Goal: Task Accomplishment & Management: Manage account settings

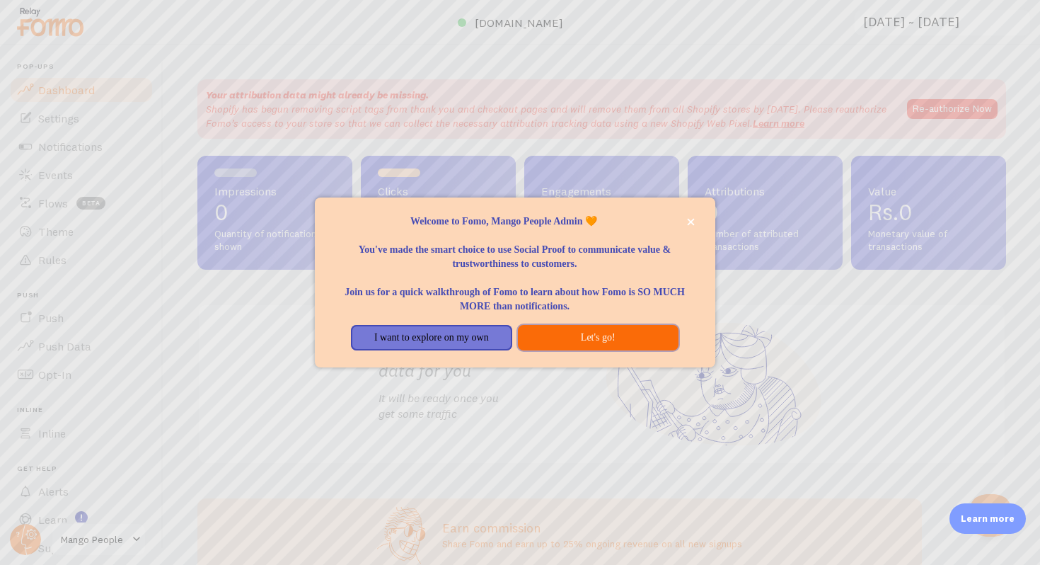
click at [565, 339] on button "Let's go!" at bounding box center [598, 337] width 161 height 25
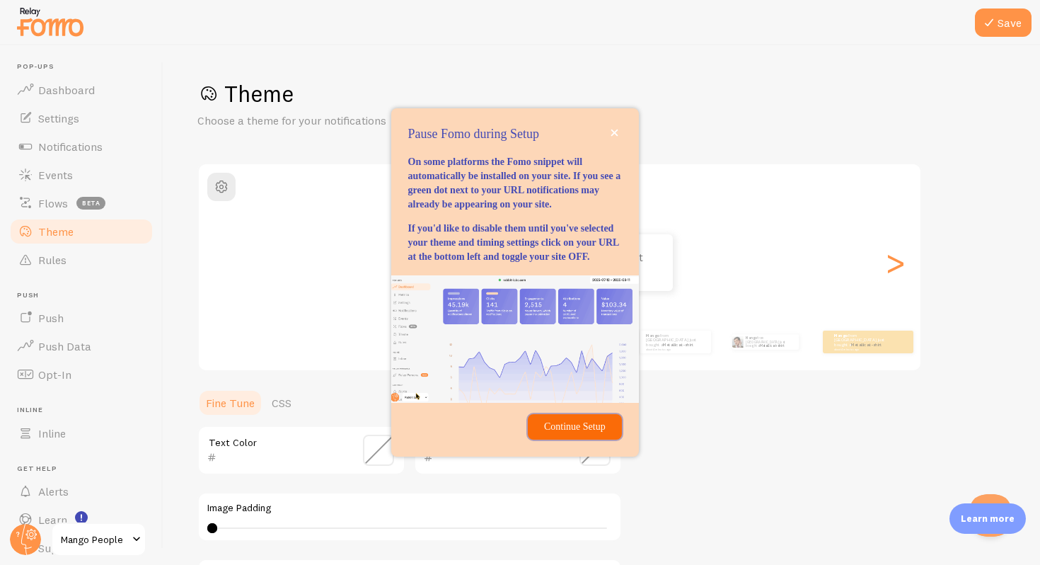
click at [587, 434] on p "Continue Setup" at bounding box center [574, 427] width 76 height 14
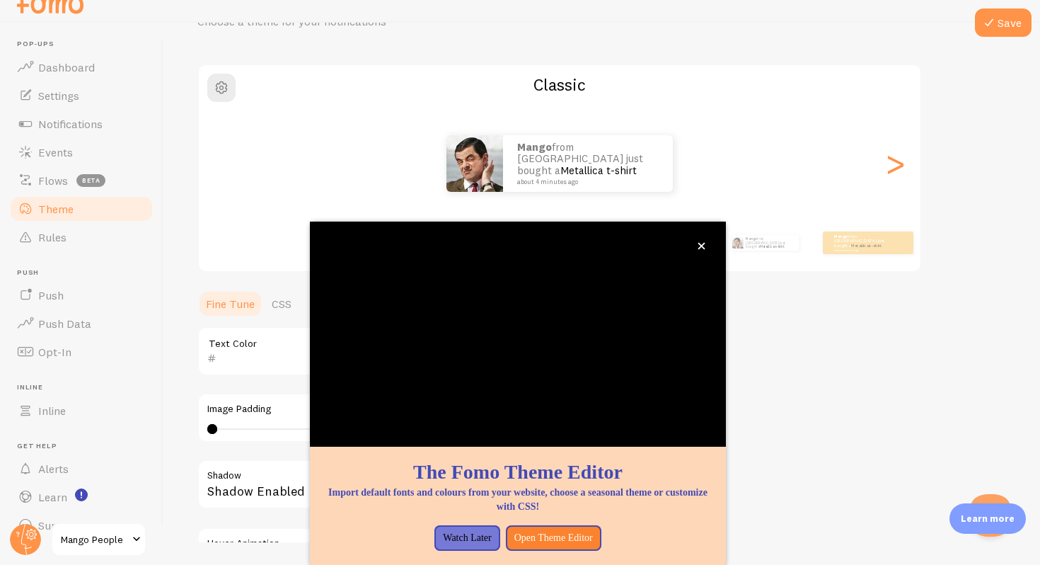
scroll to position [98, 0]
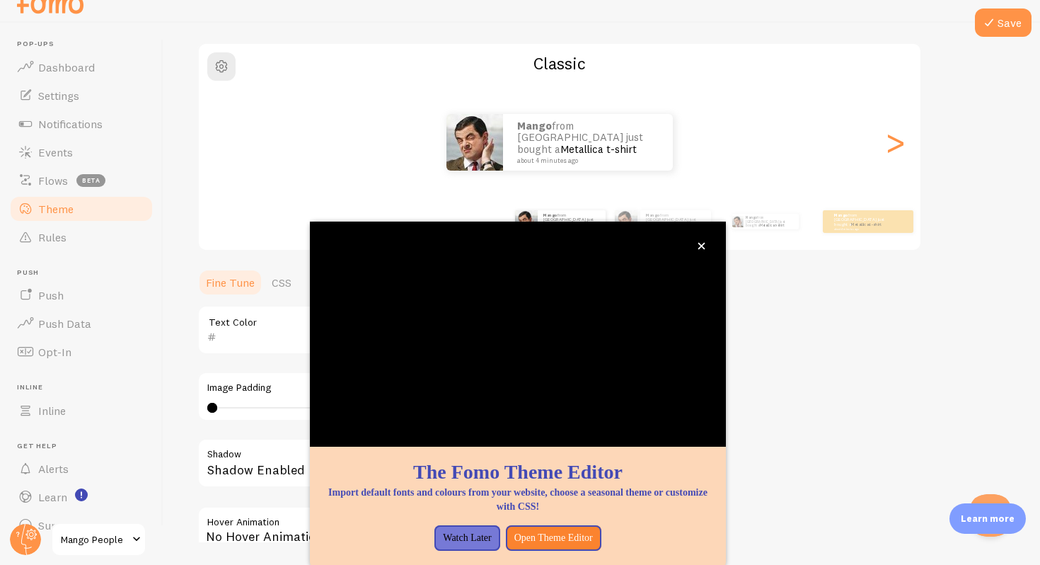
click at [765, 170] on div "Mango from [GEOGRAPHIC_DATA] just bought a Metallica t-shirt about 4 minutes ago" at bounding box center [560, 142] width 722 height 57
click at [691, 210] on div "Mango from [GEOGRAPHIC_DATA] just bought a Metallica t-shirt about 4 minutes ago" at bounding box center [676, 221] width 71 height 23
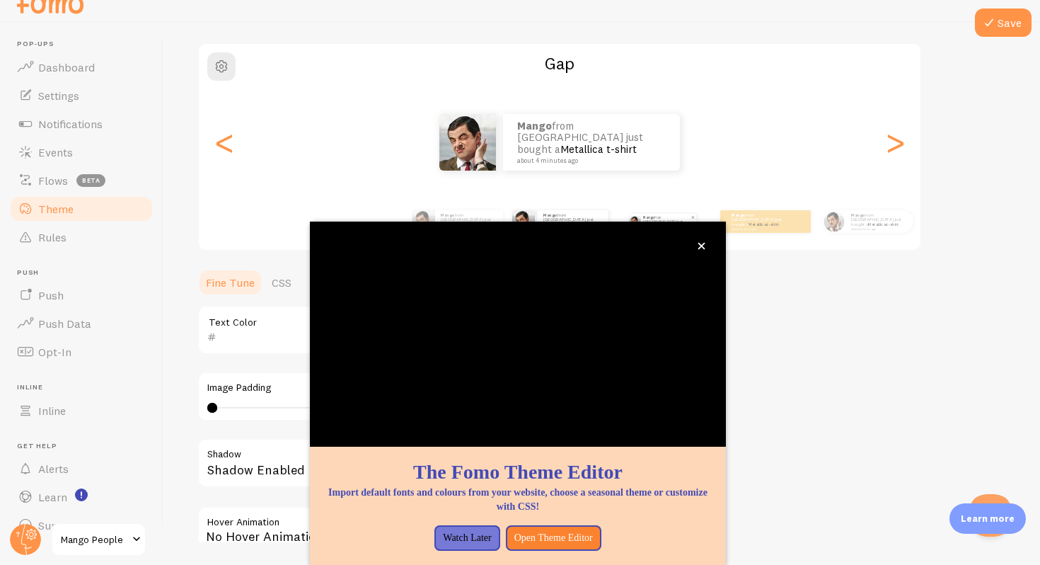
click at [677, 220] on p "Mango from [GEOGRAPHIC_DATA] just bought a Metallica t-shirt about 4 minutes ago" at bounding box center [666, 222] width 47 height 16
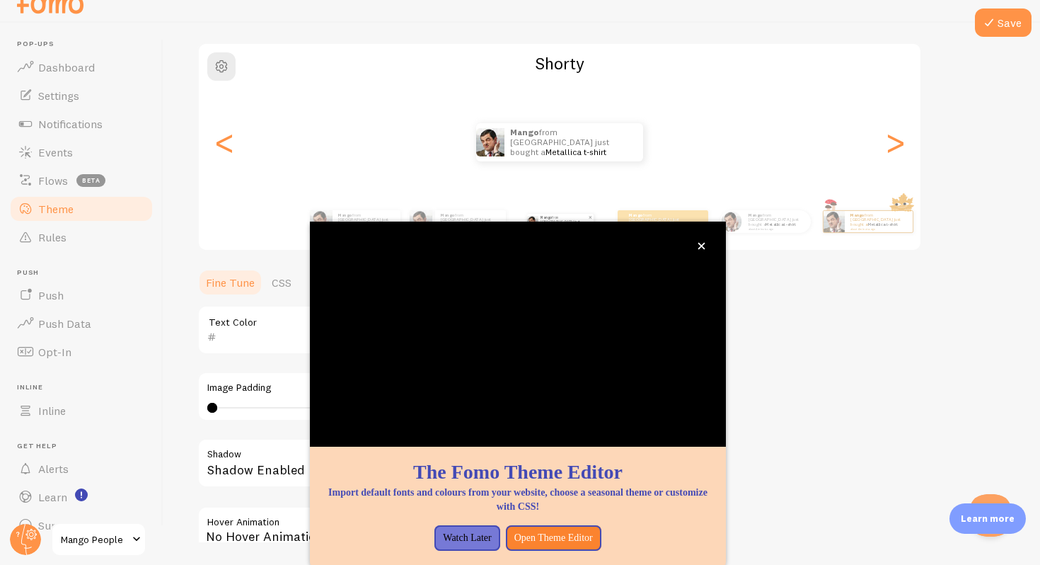
click at [677, 220] on p "Mango from [GEOGRAPHIC_DATA] just bought a Metallica t-shirt about 4 minutes ago" at bounding box center [657, 221] width 57 height 18
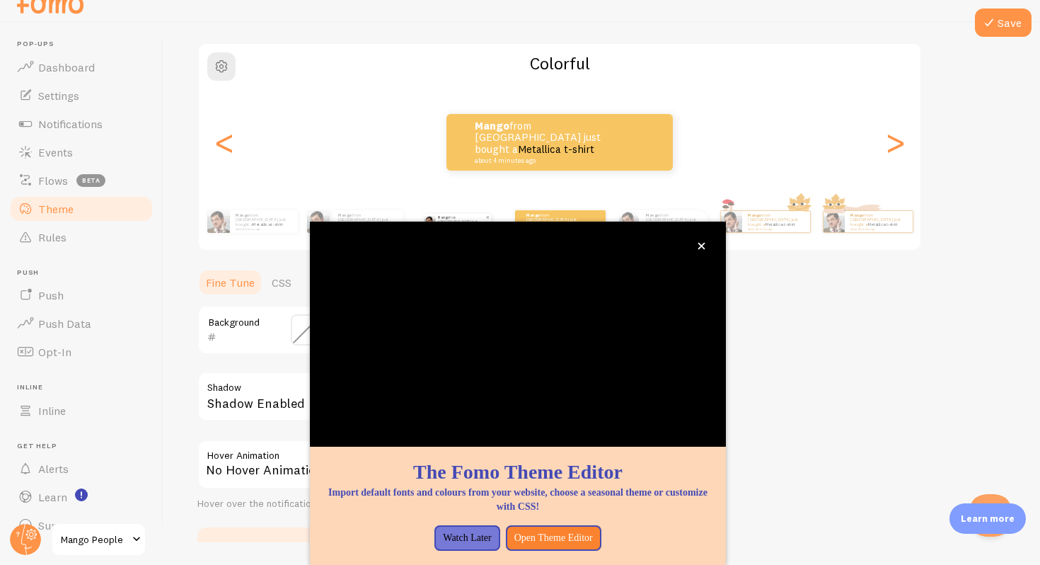
click at [677, 222] on link "Metallica t-shirt" at bounding box center [678, 225] width 30 height 6
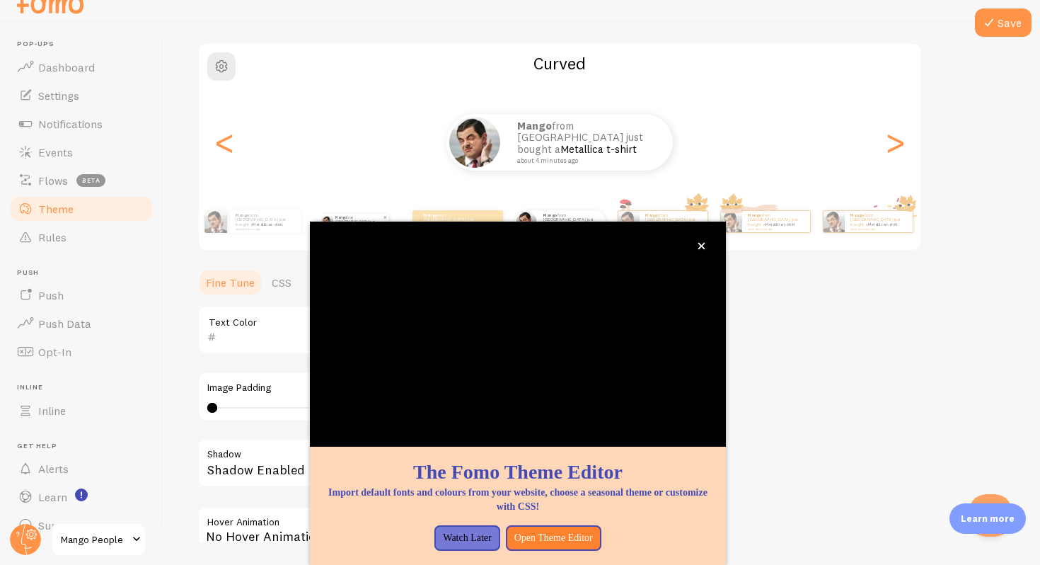
click at [677, 222] on link "Metallica t-shirt" at bounding box center [677, 225] width 30 height 6
type input "0"
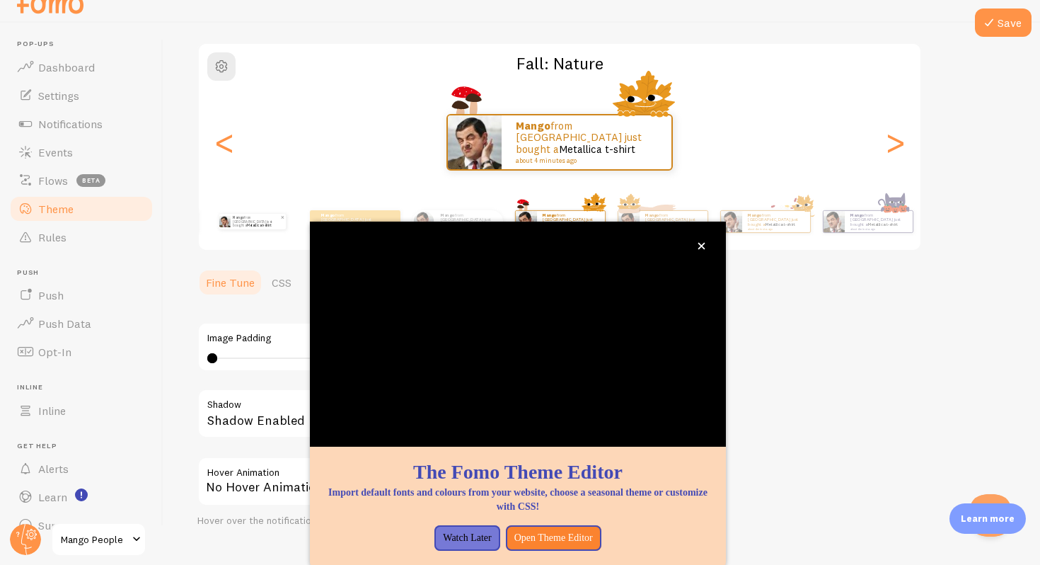
click at [677, 222] on link "Metallica t-shirt" at bounding box center [677, 225] width 30 height 6
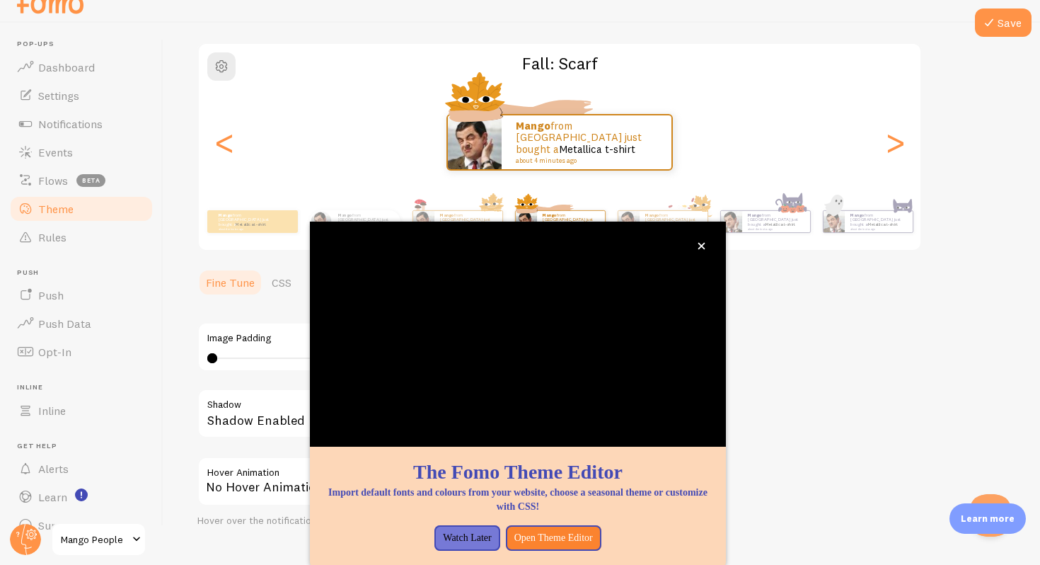
click at [677, 222] on link "Metallica t-shirt" at bounding box center [677, 225] width 30 height 6
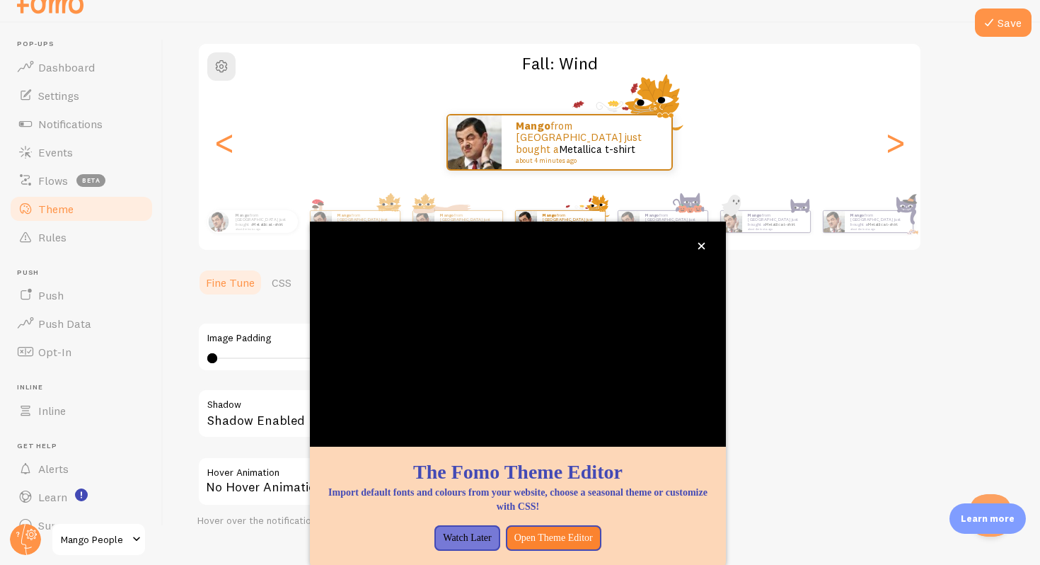
click at [677, 222] on link "Metallica t-shirt" at bounding box center [677, 225] width 30 height 6
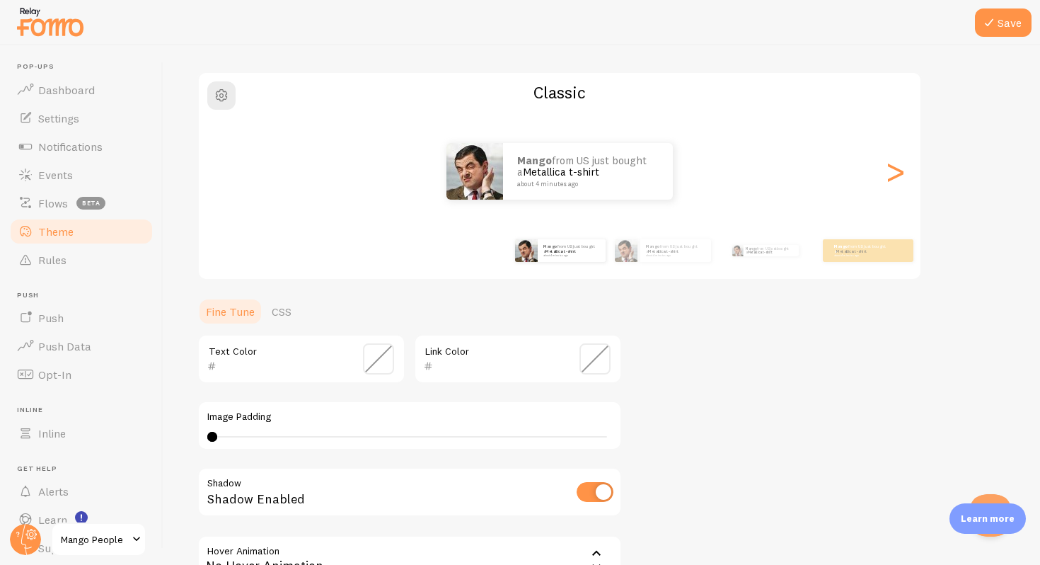
scroll to position [98, 0]
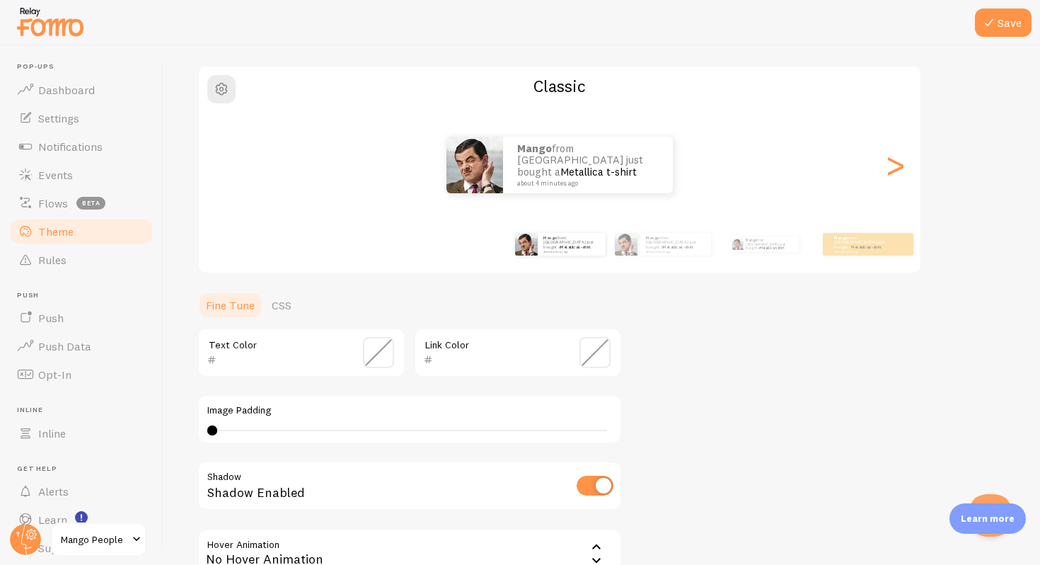
click at [664, 253] on div "Mango from [GEOGRAPHIC_DATA] just bought a Metallica t-shirt about 4 minutes ago" at bounding box center [676, 244] width 71 height 23
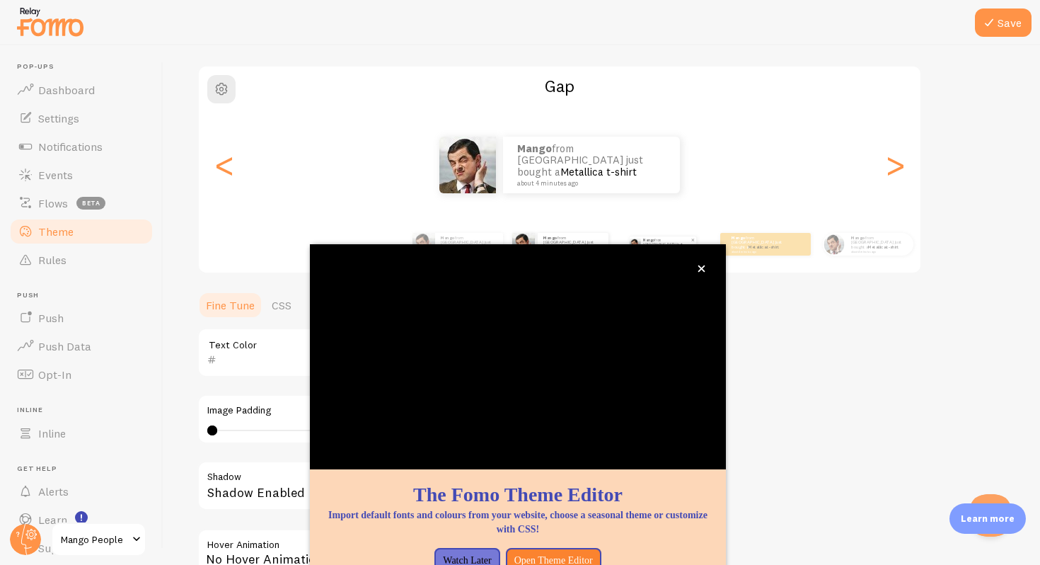
click at [658, 241] on p "Mango from [GEOGRAPHIC_DATA] just bought a Metallica t-shirt about 4 minutes ago" at bounding box center [666, 244] width 47 height 16
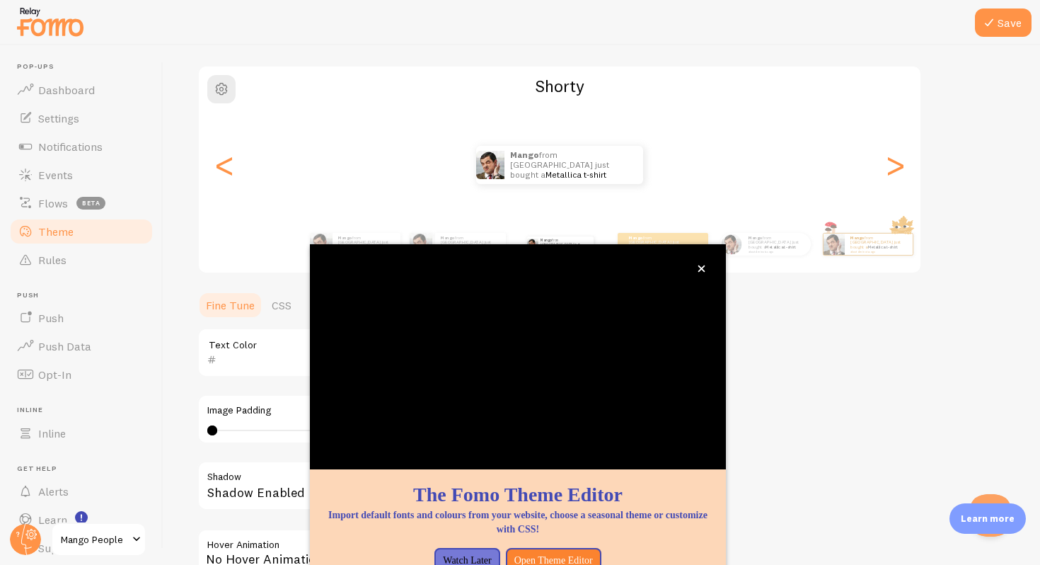
scroll to position [25, 0]
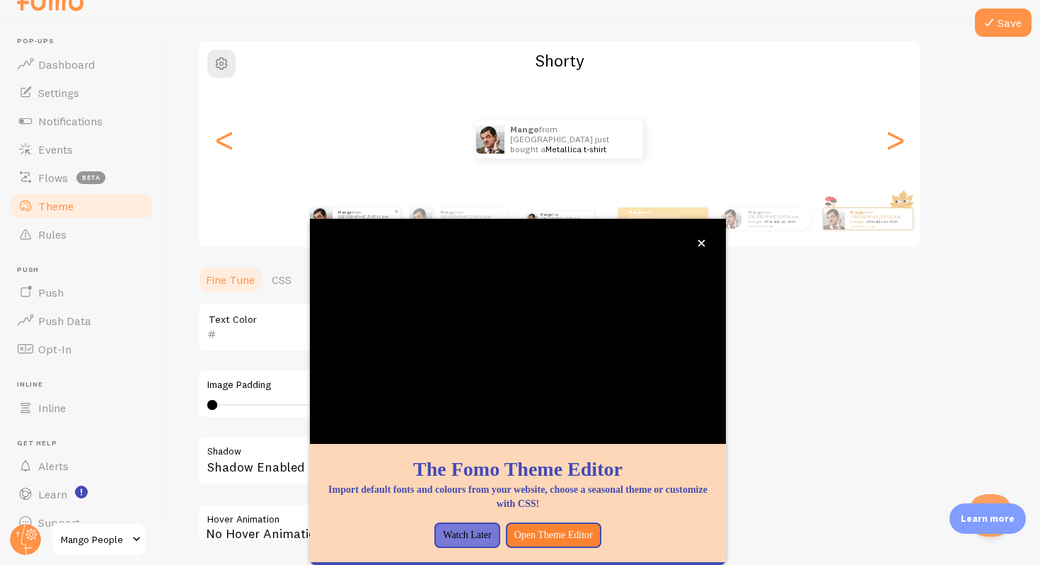
click at [367, 219] on link "Metallica t-shirt" at bounding box center [370, 222] width 30 height 6
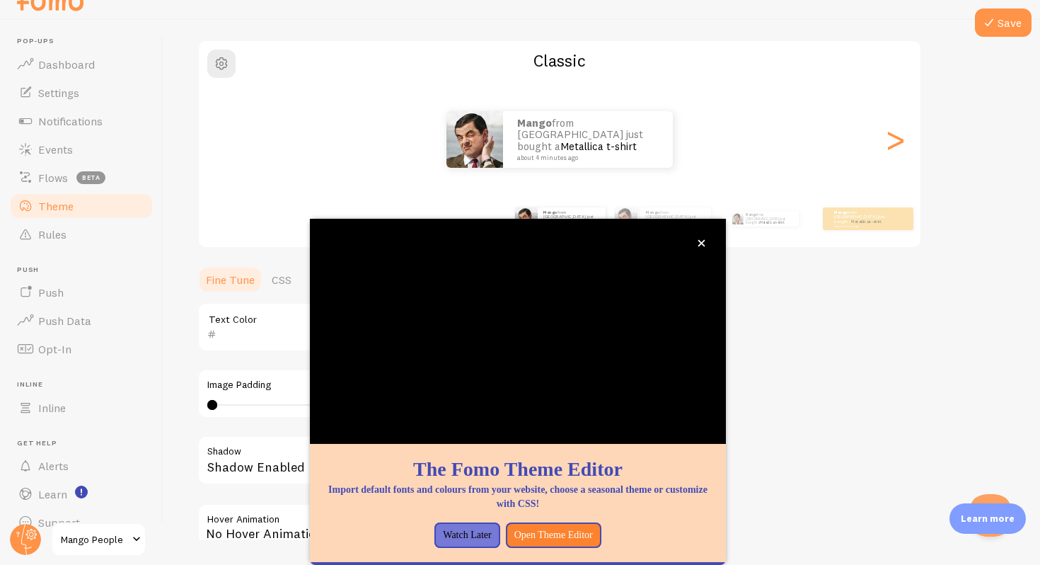
scroll to position [97, 0]
click at [234, 335] on input "text" at bounding box center [282, 334] width 130 height 17
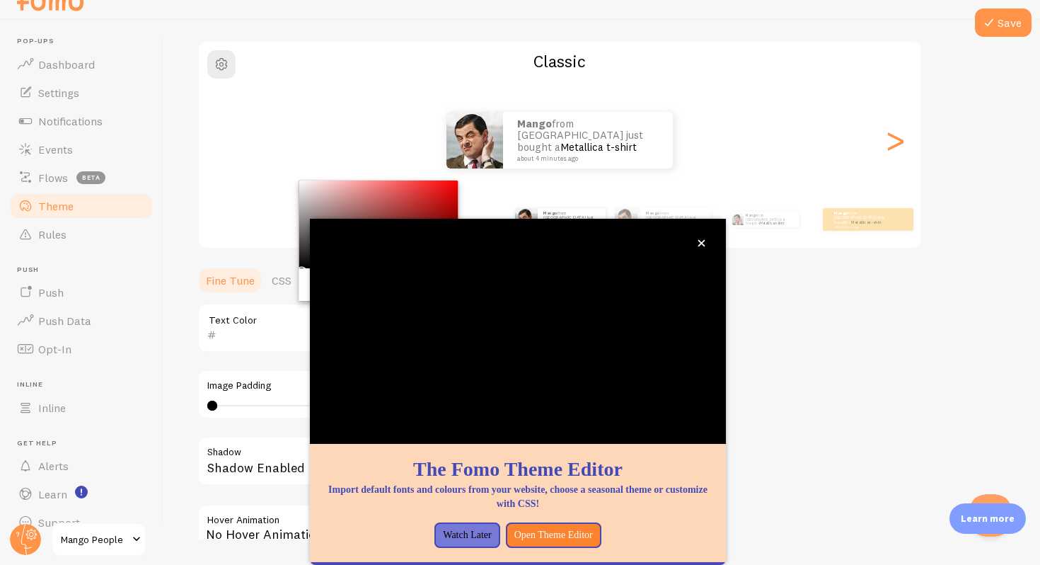
click at [829, 391] on div "Theme Choose a theme for your notifications Classic Mango from [GEOGRAPHIC_DATA…" at bounding box center [601, 293] width 809 height 672
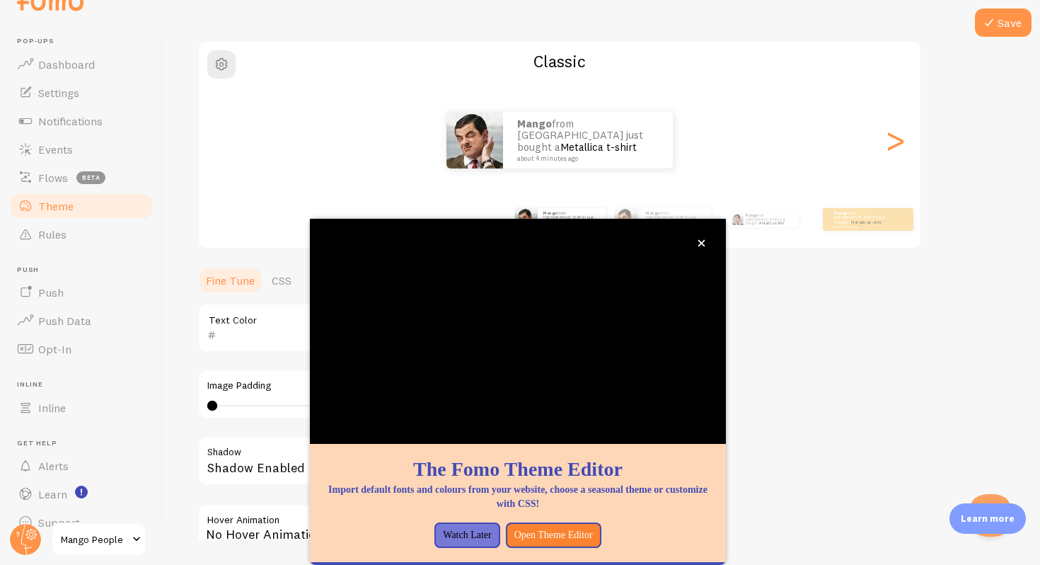
click at [827, 411] on div "Theme Choose a theme for your notifications Classic Mango from [GEOGRAPHIC_DATA…" at bounding box center [601, 293] width 809 height 672
click at [449, 535] on button "Watch Later" at bounding box center [467, 534] width 65 height 25
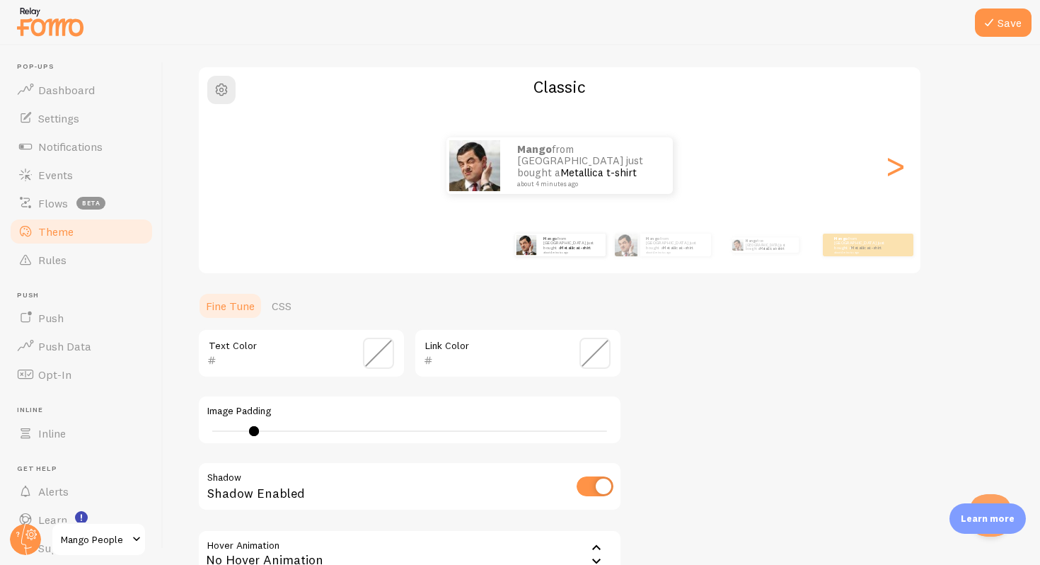
type input "1"
drag, startPoint x: 215, startPoint y: 431, endPoint x: 217, endPoint y: 469, distance: 38.3
click at [224, 469] on div "Text Color Link Color Image Padding 1 Shadow Shadow Enabled Hover Animation non…" at bounding box center [409, 464] width 425 height 272
click at [377, 353] on span at bounding box center [378, 353] width 31 height 31
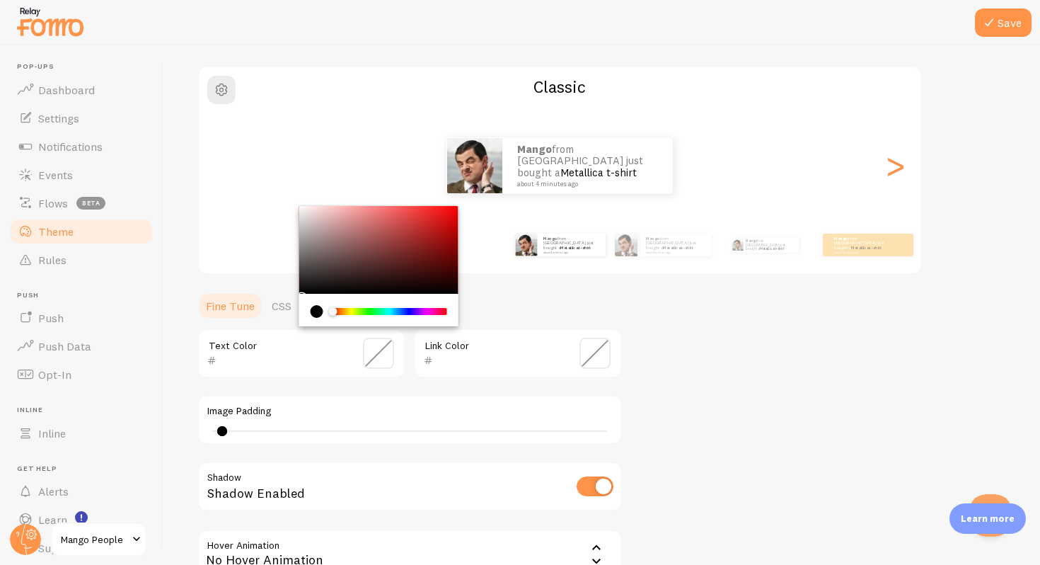
click at [338, 242] on div "Chrome color picker" at bounding box center [378, 250] width 159 height 88
click at [365, 241] on div "Chrome color picker" at bounding box center [378, 250] width 159 height 88
click at [374, 252] on div "Chrome color picker" at bounding box center [378, 250] width 159 height 88
click at [387, 269] on div "Chrome color picker" at bounding box center [378, 250] width 159 height 88
click at [311, 213] on div "Chrome color picker" at bounding box center [378, 250] width 159 height 88
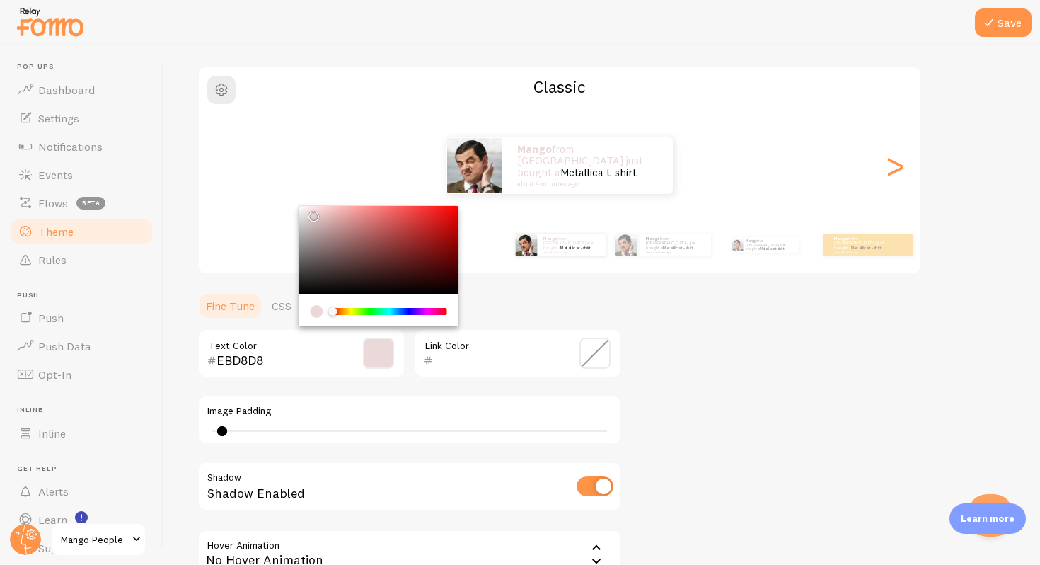
click at [330, 254] on div "Chrome color picker" at bounding box center [378, 250] width 159 height 88
click at [336, 273] on div "Chrome color picker" at bounding box center [378, 250] width 159 height 88
click at [353, 272] on div "Chrome color picker" at bounding box center [378, 250] width 159 height 88
click at [343, 311] on div "Chrome color picker" at bounding box center [389, 311] width 113 height 7
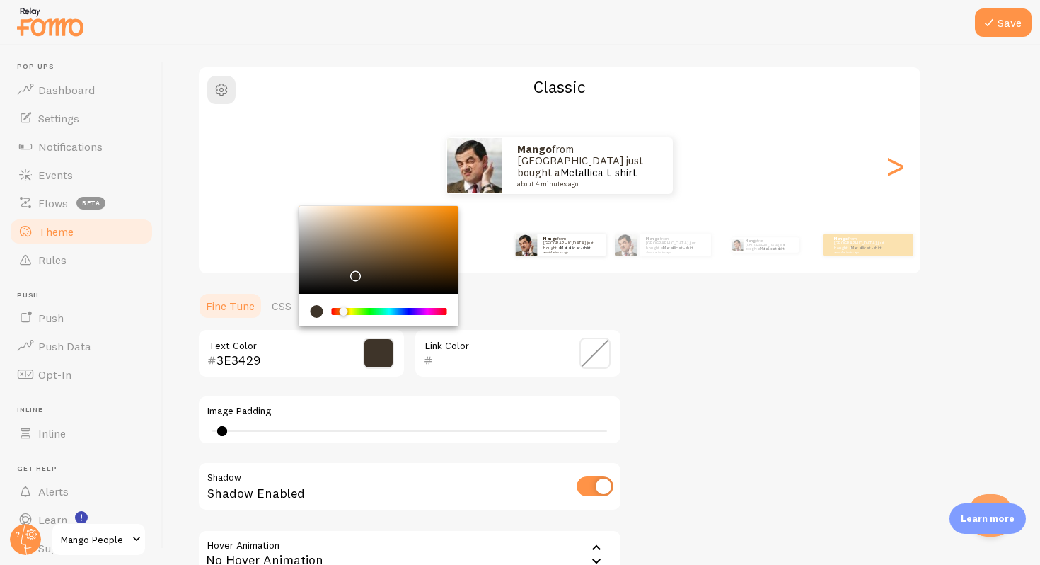
click at [336, 253] on div "Chrome color picker" at bounding box center [378, 250] width 159 height 88
click at [335, 224] on div "Chrome color picker" at bounding box center [378, 250] width 159 height 88
click at [347, 260] on div "Chrome color picker" at bounding box center [378, 250] width 159 height 88
click at [332, 287] on div "Chrome color picker" at bounding box center [378, 250] width 159 height 88
type input "151310"
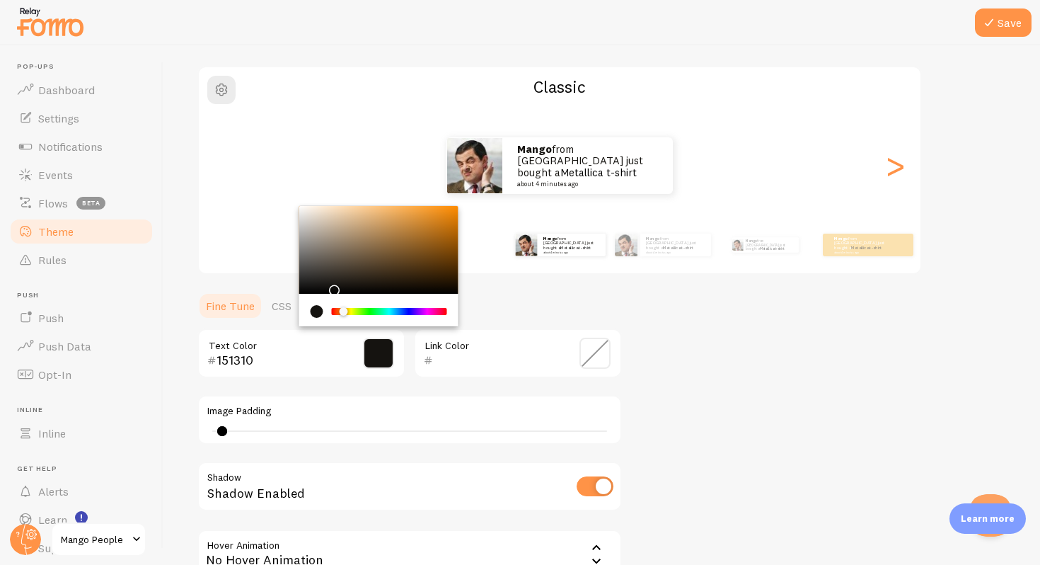
click at [675, 391] on div "Theme Choose a theme for your notifications Classic Mango from [GEOGRAPHIC_DATA…" at bounding box center [601, 318] width 809 height 672
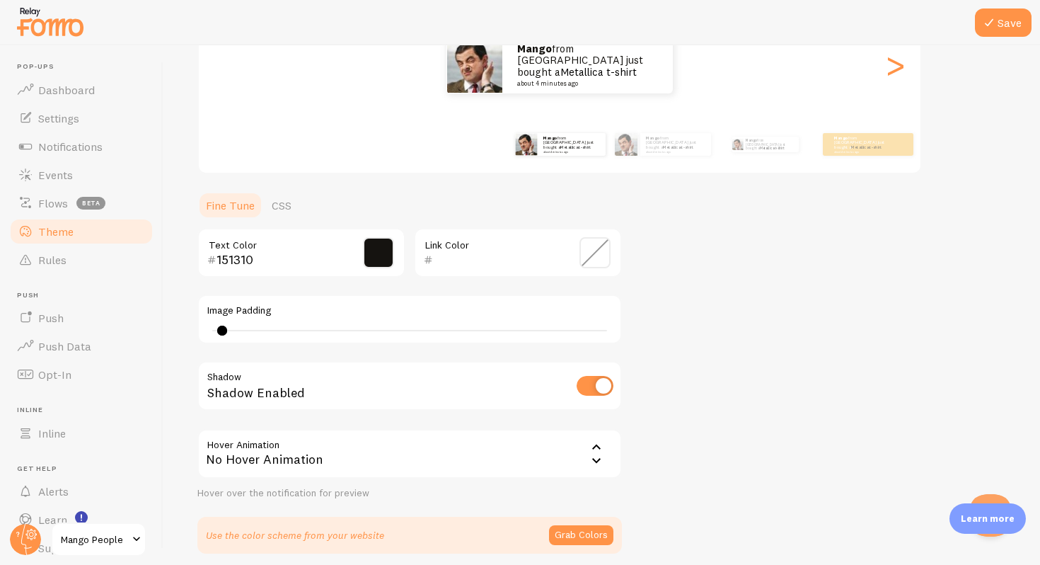
scroll to position [254, 0]
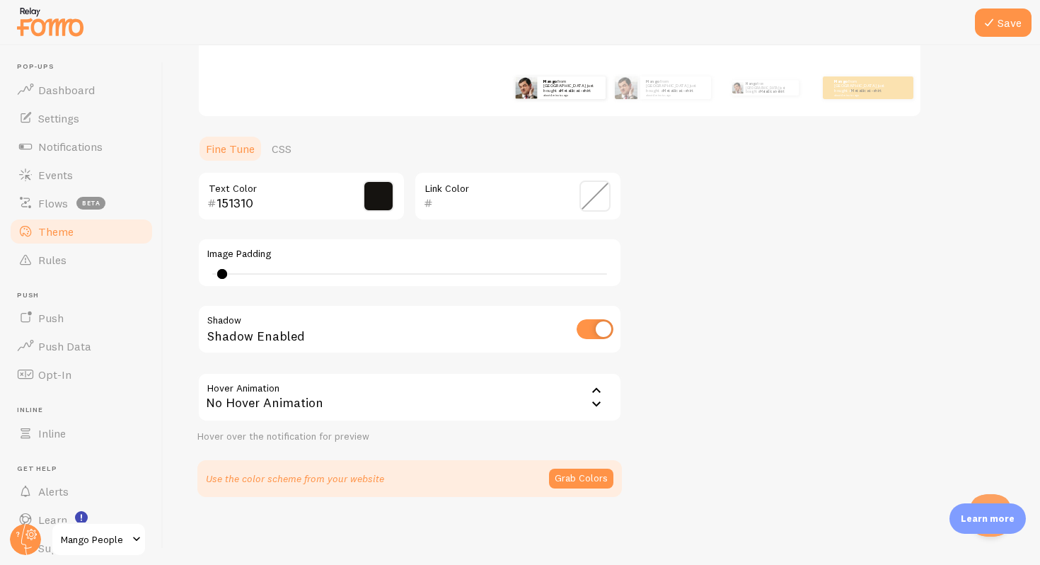
click at [600, 403] on icon at bounding box center [596, 404] width 17 height 17
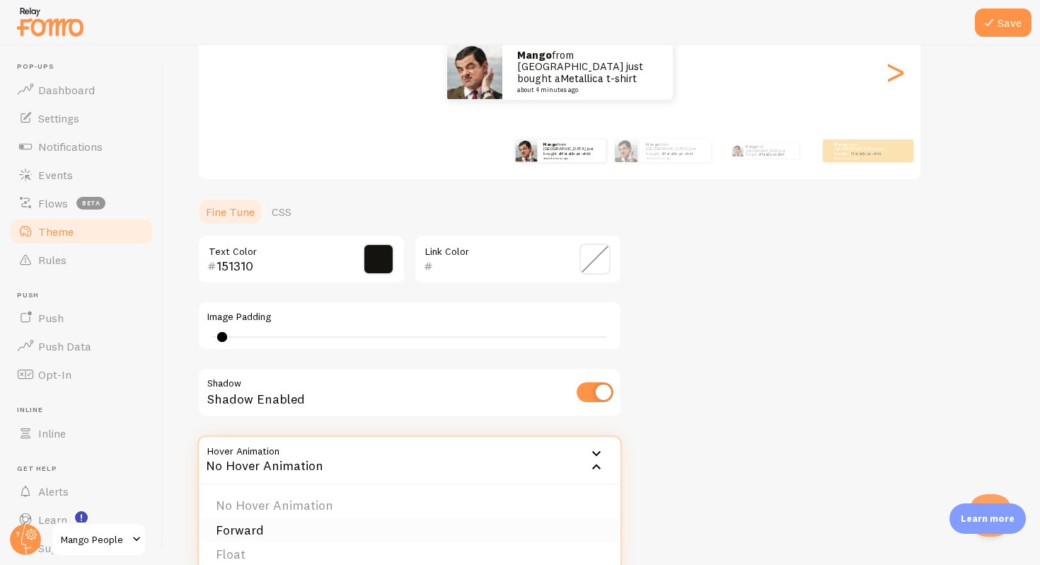
scroll to position [190, 0]
click at [278, 533] on li "Forward" at bounding box center [410, 532] width 422 height 25
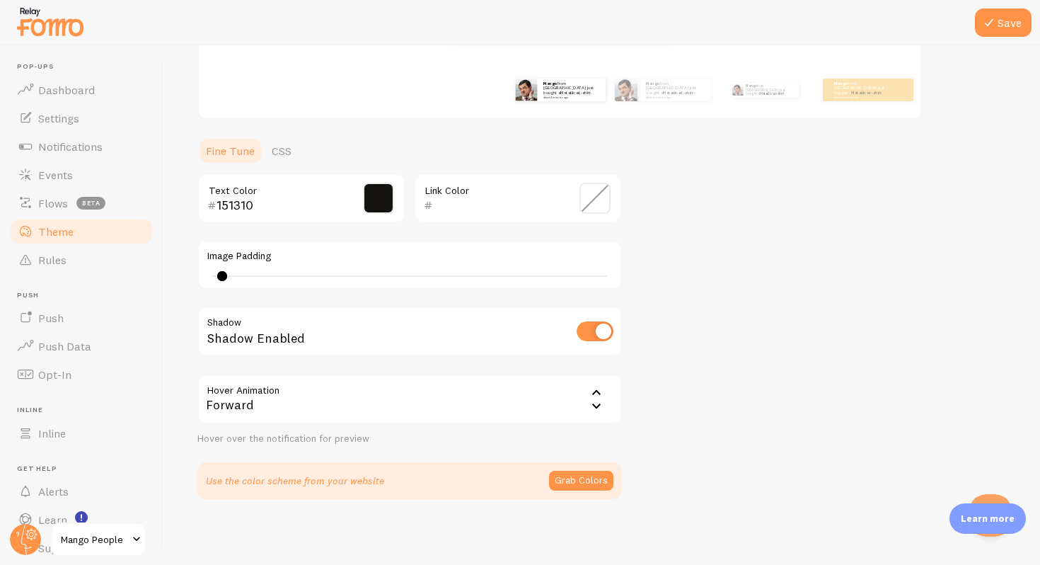
scroll to position [254, 0]
click at [586, 481] on button "Grab Colors" at bounding box center [581, 479] width 64 height 20
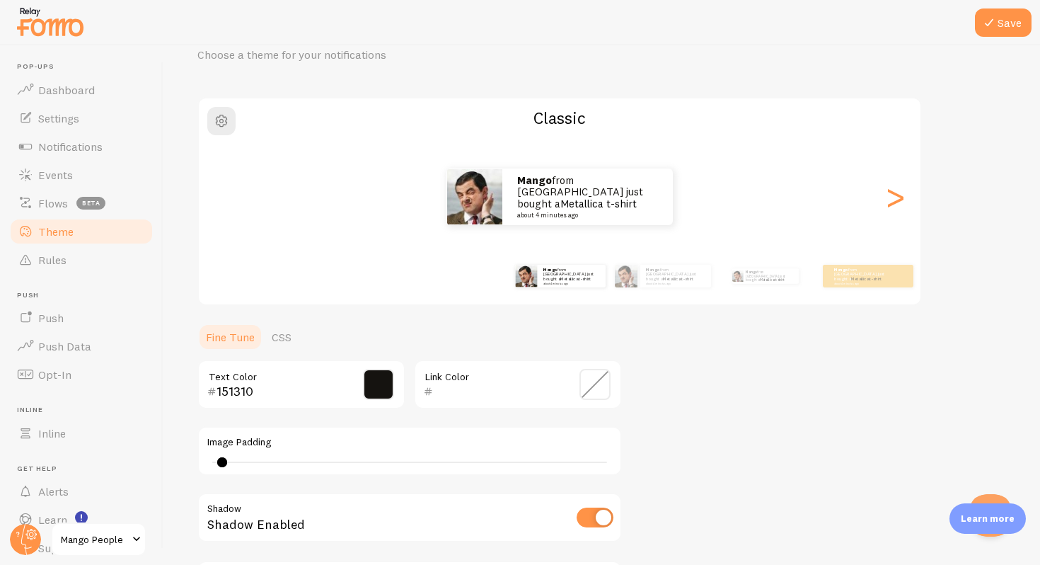
scroll to position [0, 0]
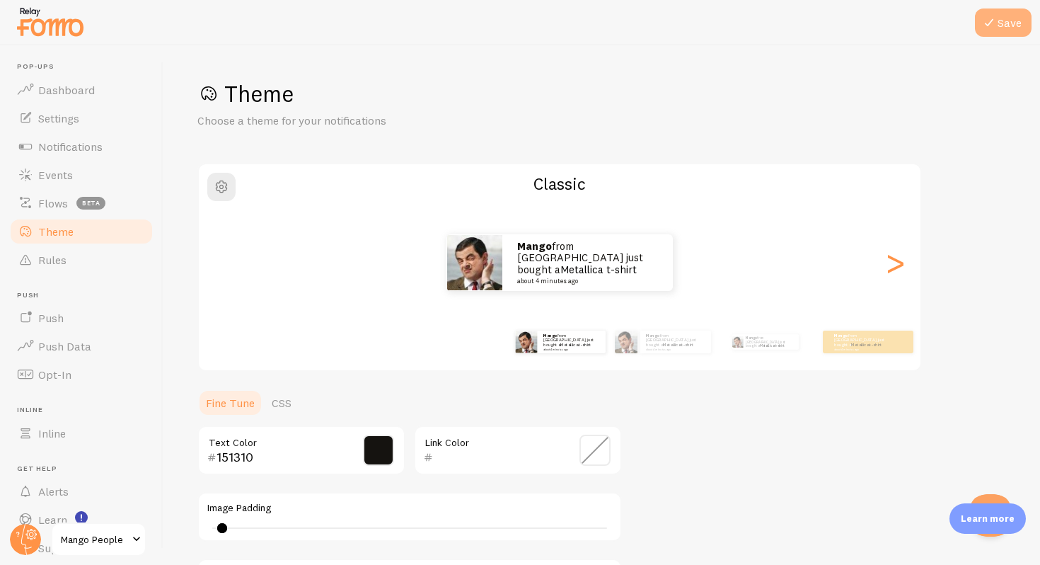
click at [1005, 18] on button "Save" at bounding box center [1003, 22] width 57 height 28
click at [67, 88] on span "Dashboard" at bounding box center [66, 90] width 57 height 14
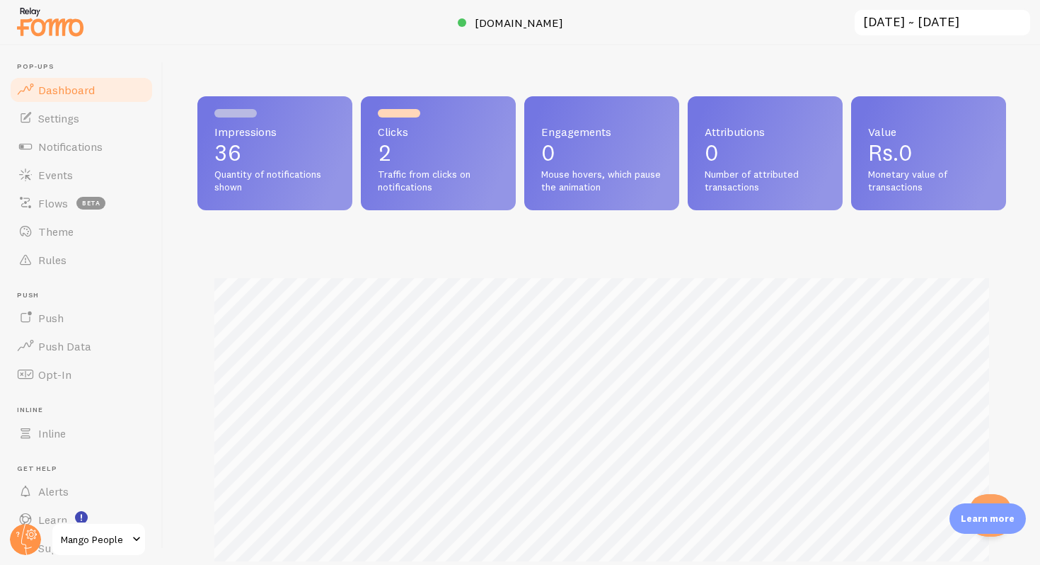
scroll to position [372, 809]
click at [81, 115] on link "Settings" at bounding box center [81, 118] width 146 height 28
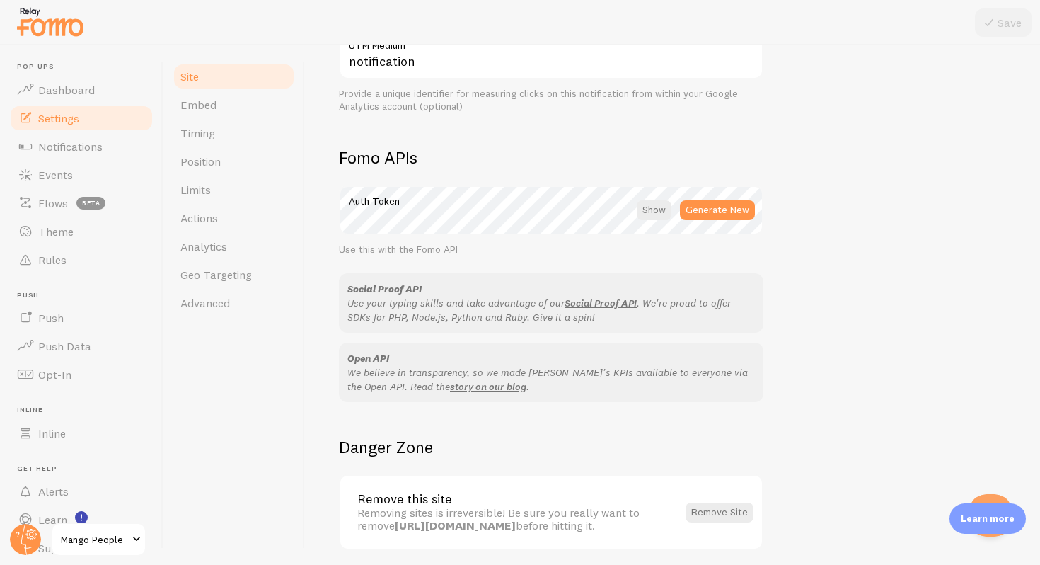
scroll to position [771, 0]
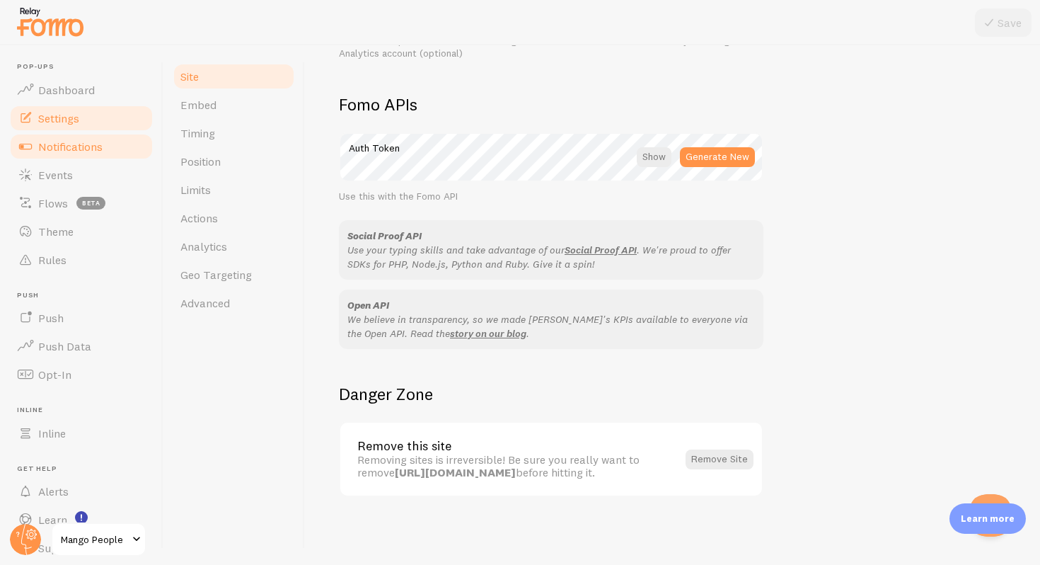
click at [88, 144] on span "Notifications" at bounding box center [70, 146] width 64 height 14
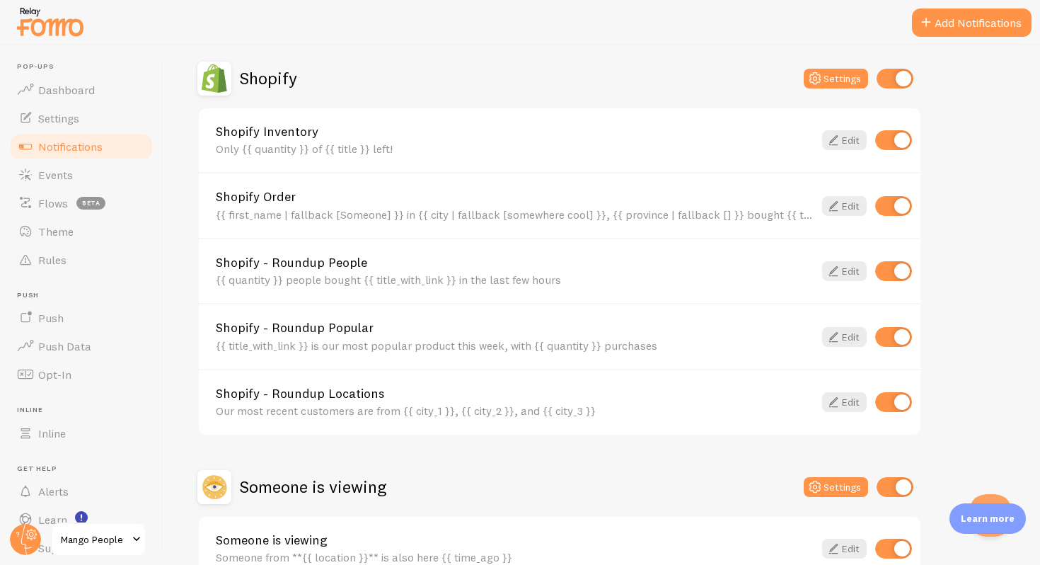
scroll to position [575, 0]
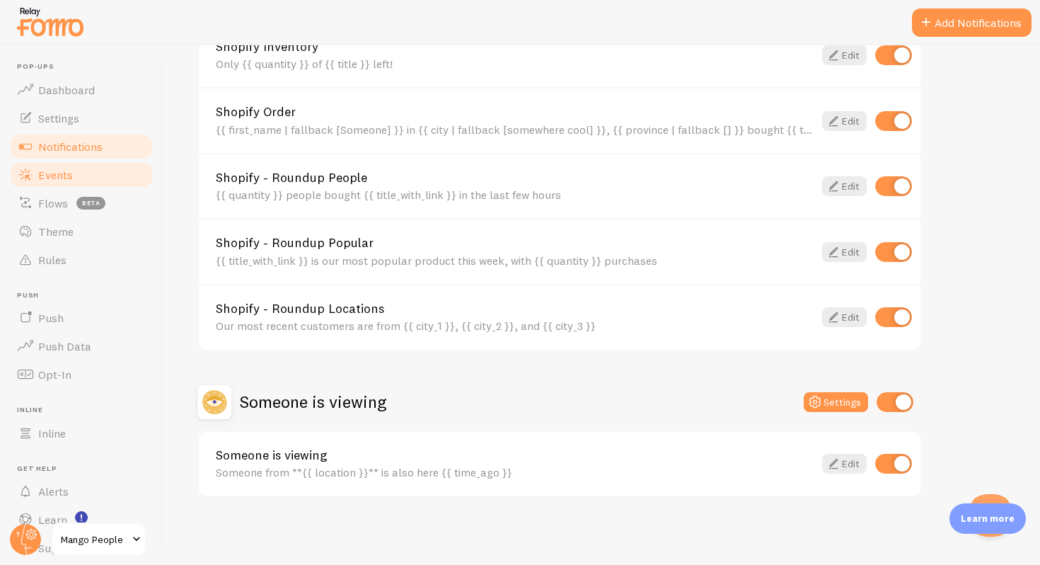
click at [70, 176] on span "Events" at bounding box center [55, 175] width 35 height 14
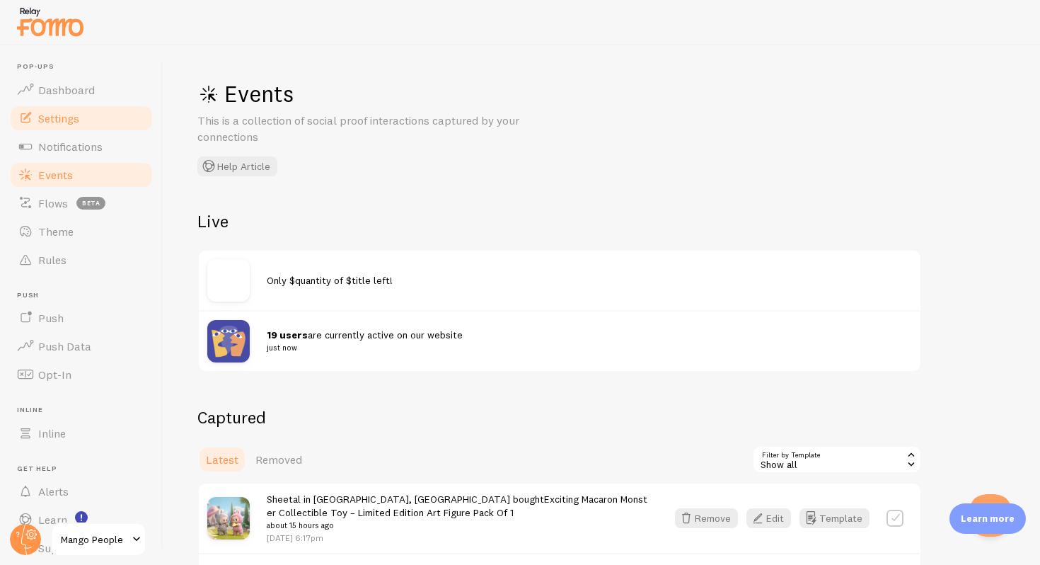
click at [59, 122] on span "Settings" at bounding box center [58, 118] width 41 height 14
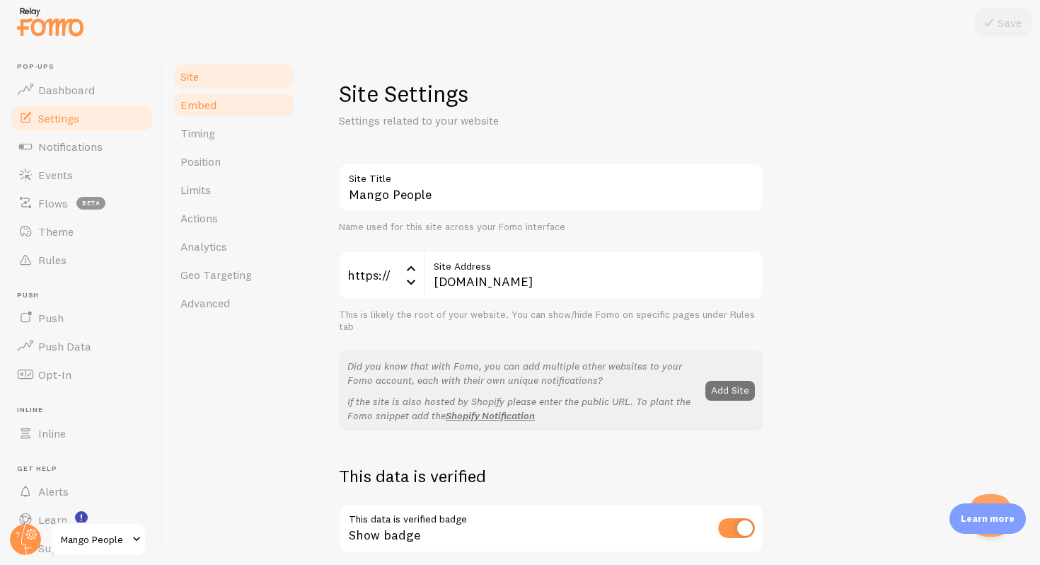
click at [205, 115] on link "Embed" at bounding box center [234, 105] width 124 height 28
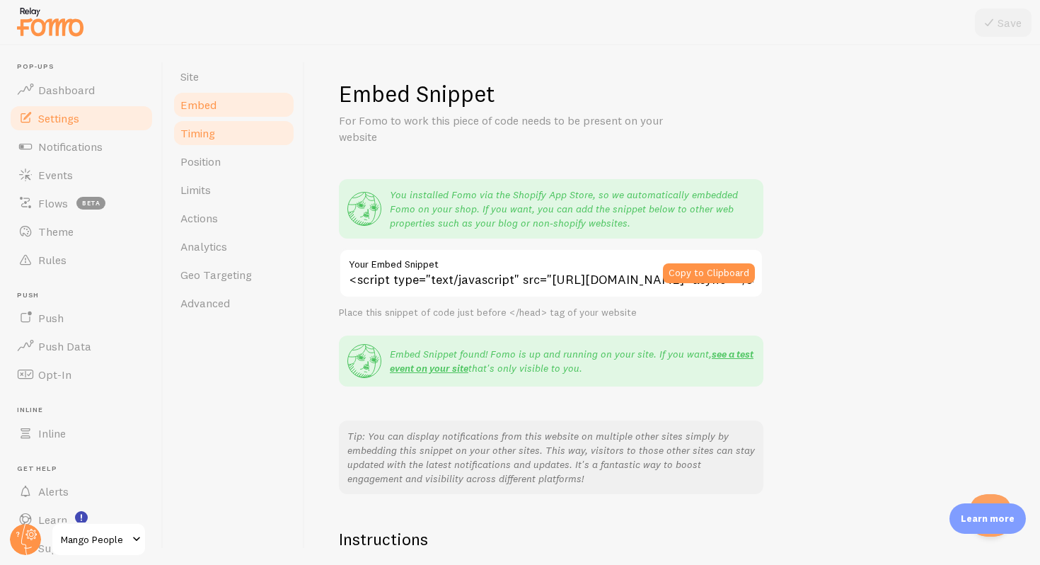
click at [202, 129] on span "Timing" at bounding box center [197, 133] width 35 height 14
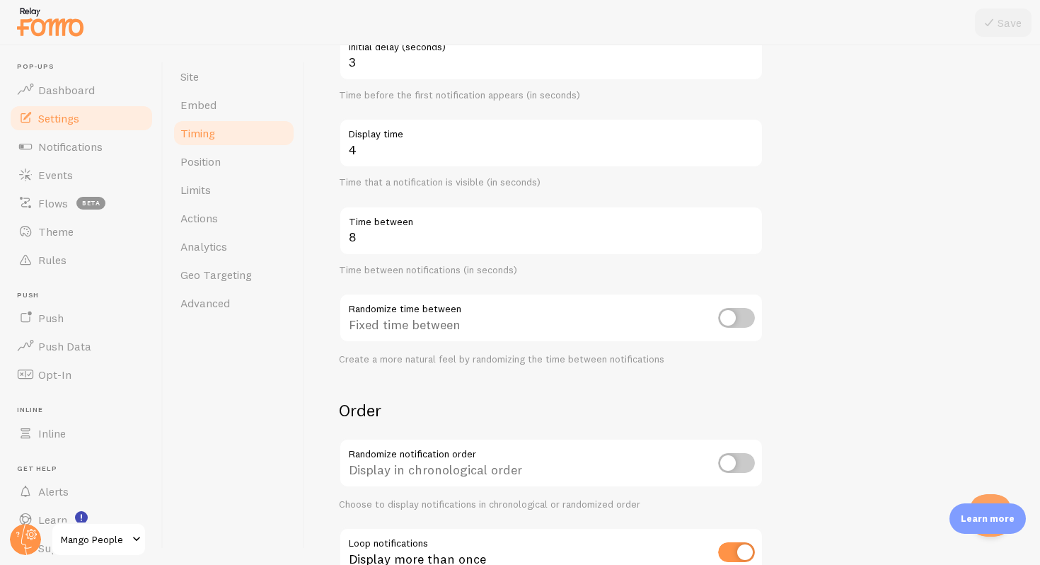
scroll to position [273, 0]
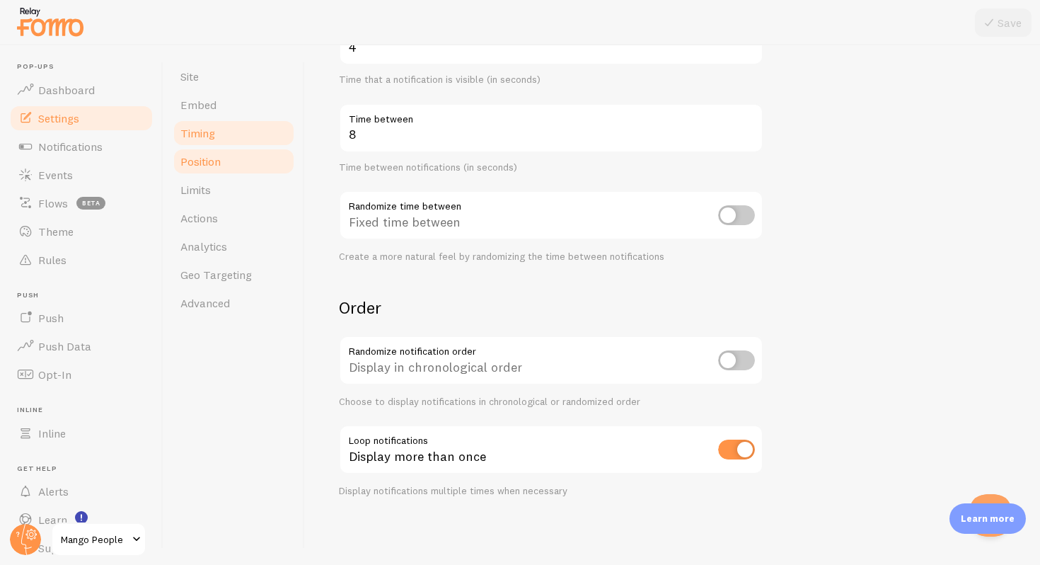
click at [210, 166] on span "Position" at bounding box center [200, 161] width 40 height 14
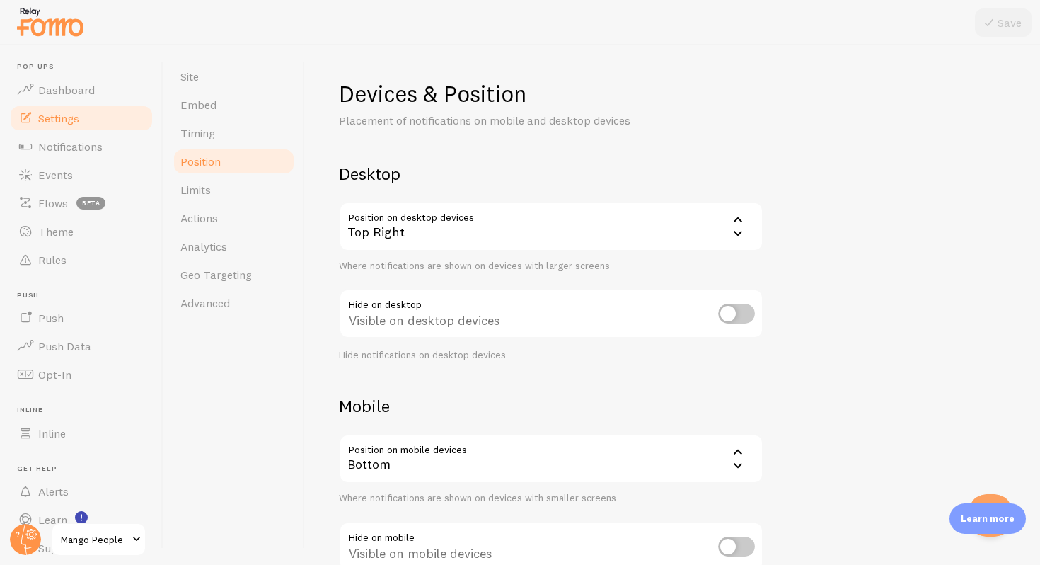
click at [740, 228] on icon at bounding box center [738, 219] width 17 height 17
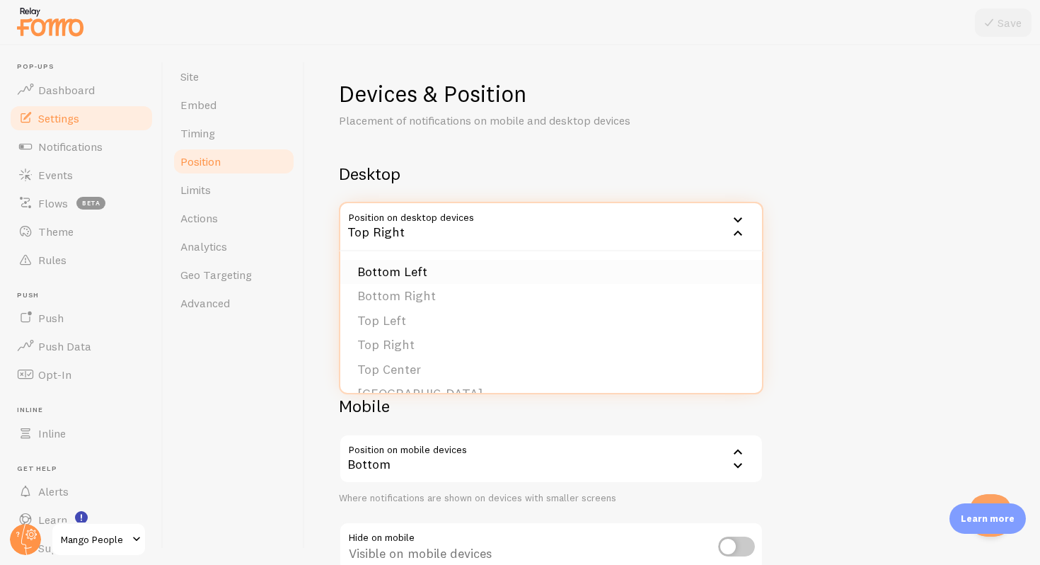
click at [418, 267] on li "Bottom Left" at bounding box center [551, 272] width 422 height 25
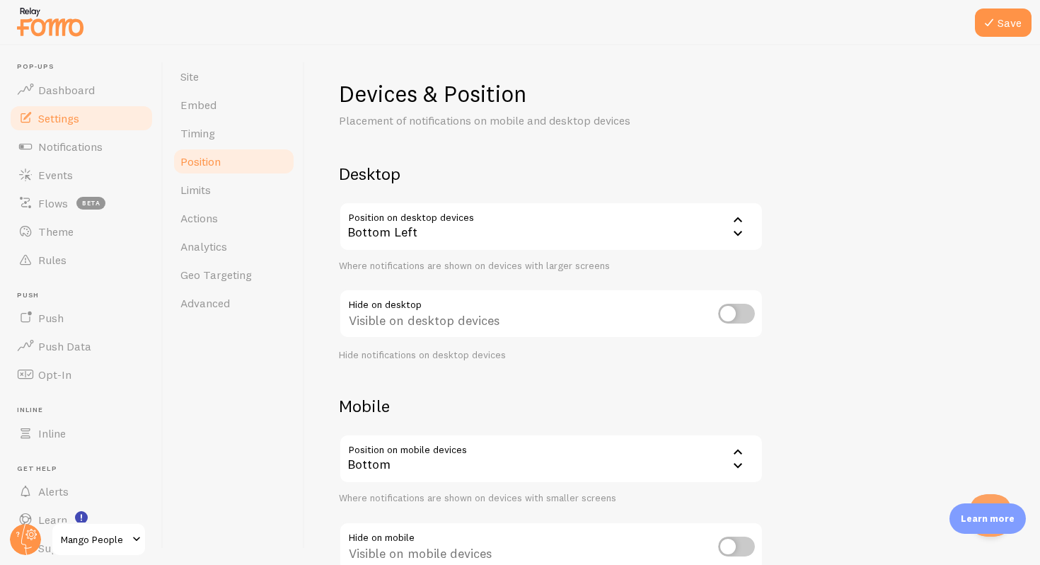
scroll to position [96, 0]
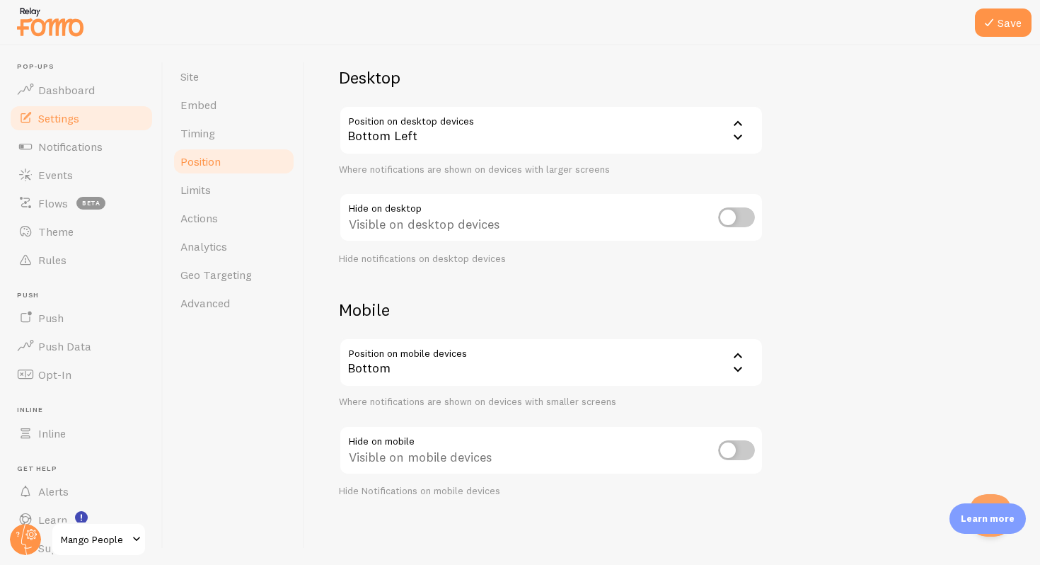
click at [566, 365] on div "Bottom" at bounding box center [551, 363] width 425 height 50
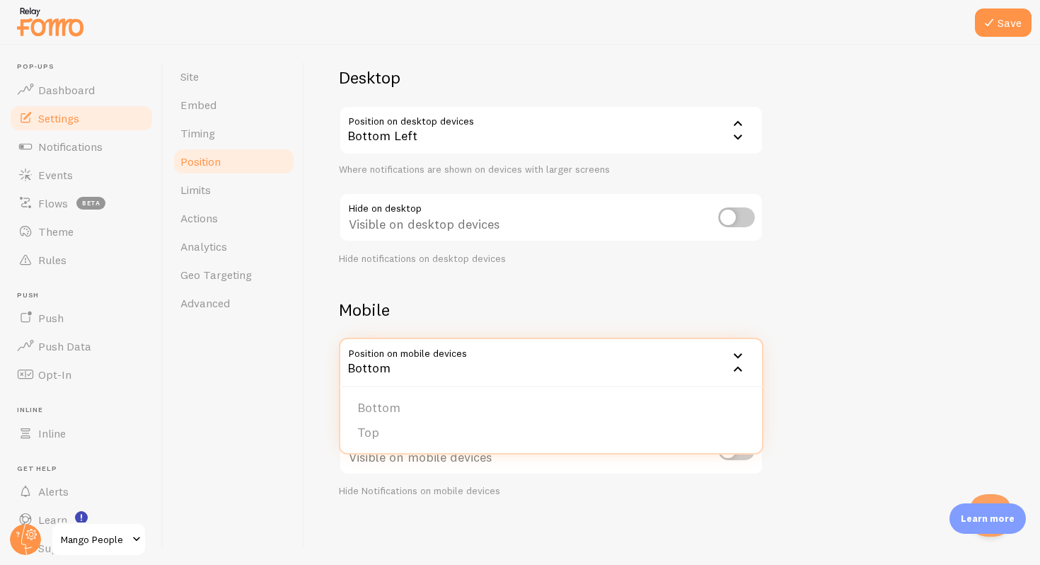
click at [566, 365] on div "Bottom" at bounding box center [551, 363] width 425 height 50
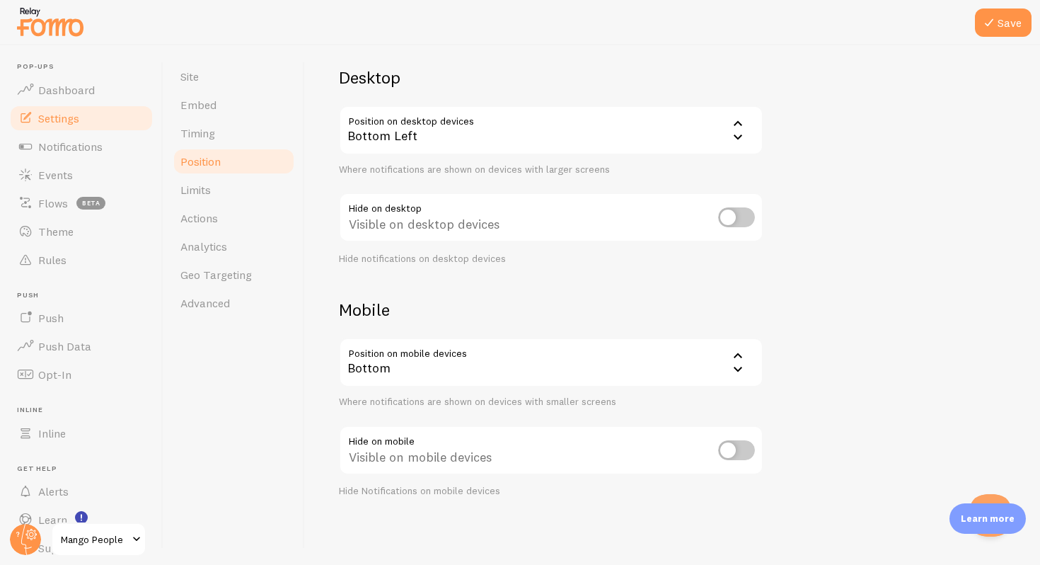
scroll to position [0, 0]
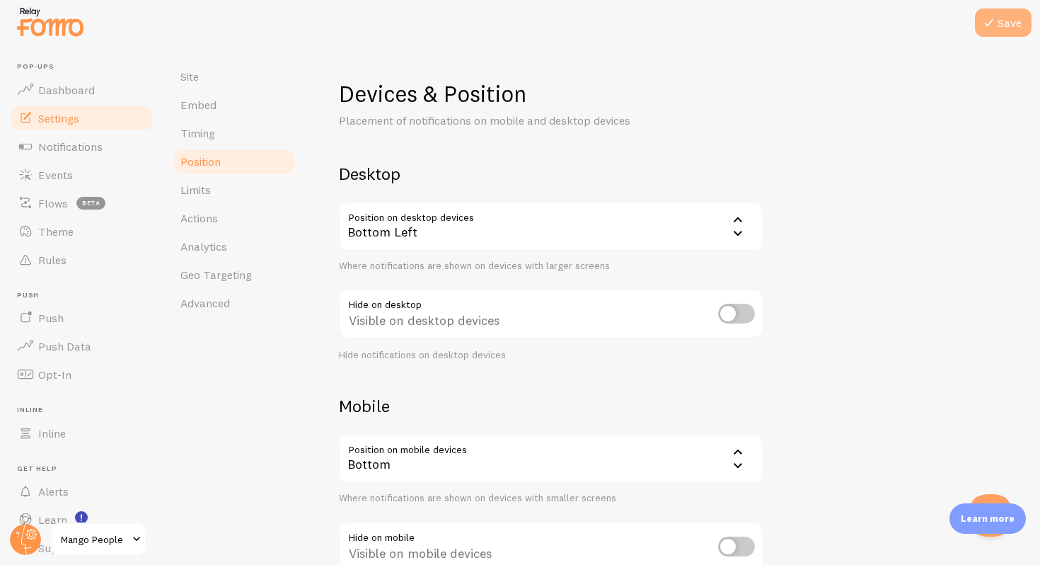
click at [998, 29] on icon at bounding box center [989, 22] width 17 height 17
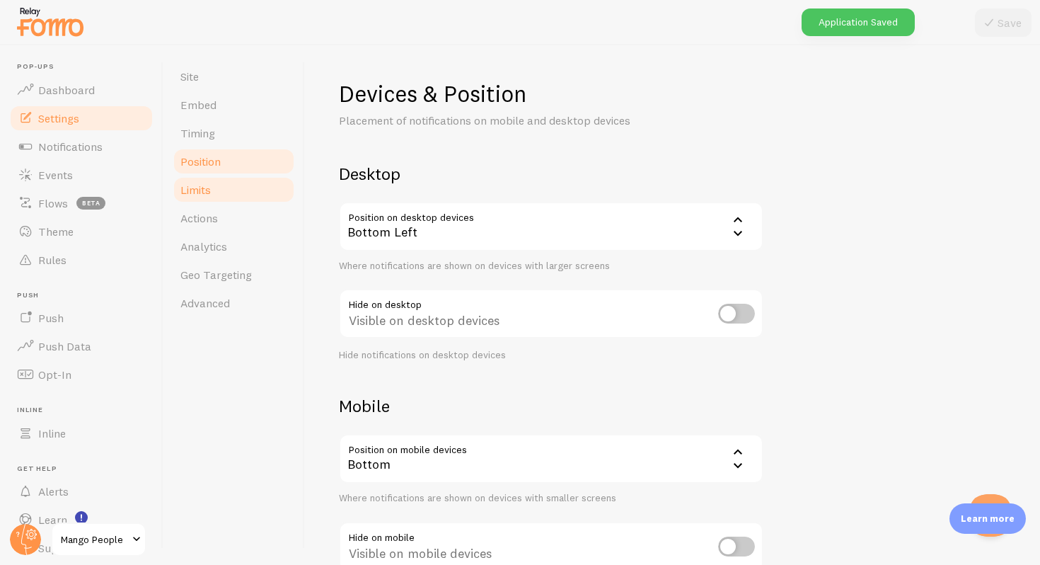
click at [197, 193] on span "Limits" at bounding box center [195, 190] width 30 height 14
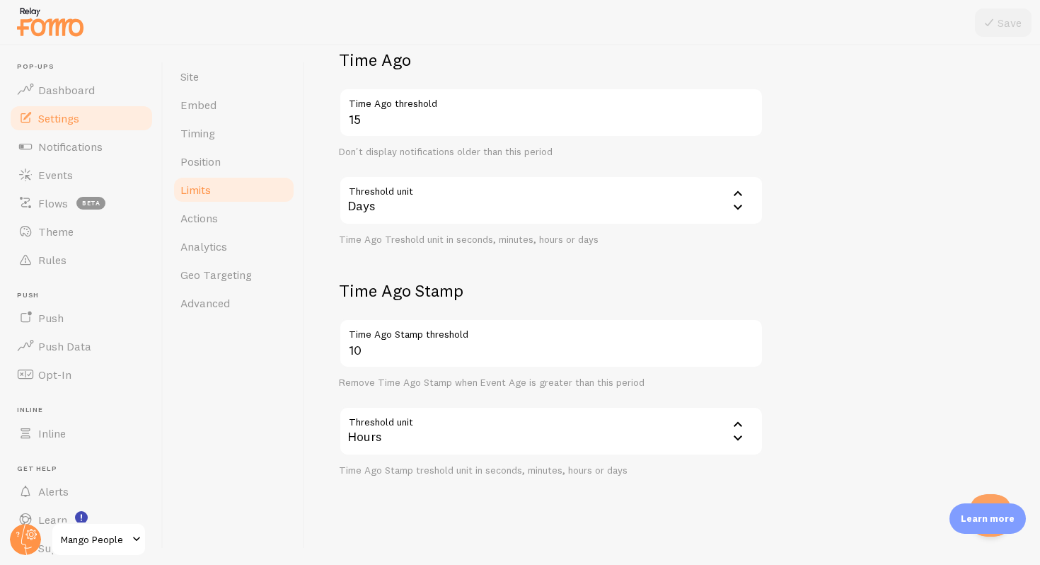
scroll to position [347, 0]
click at [207, 218] on span "Actions" at bounding box center [199, 218] width 38 height 14
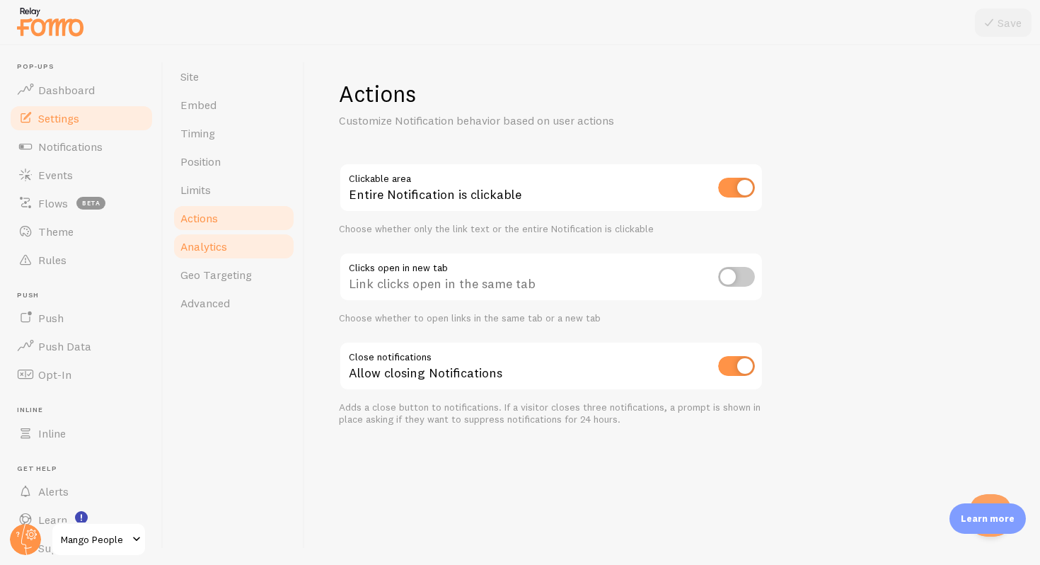
click at [198, 249] on span "Analytics" at bounding box center [203, 246] width 47 height 14
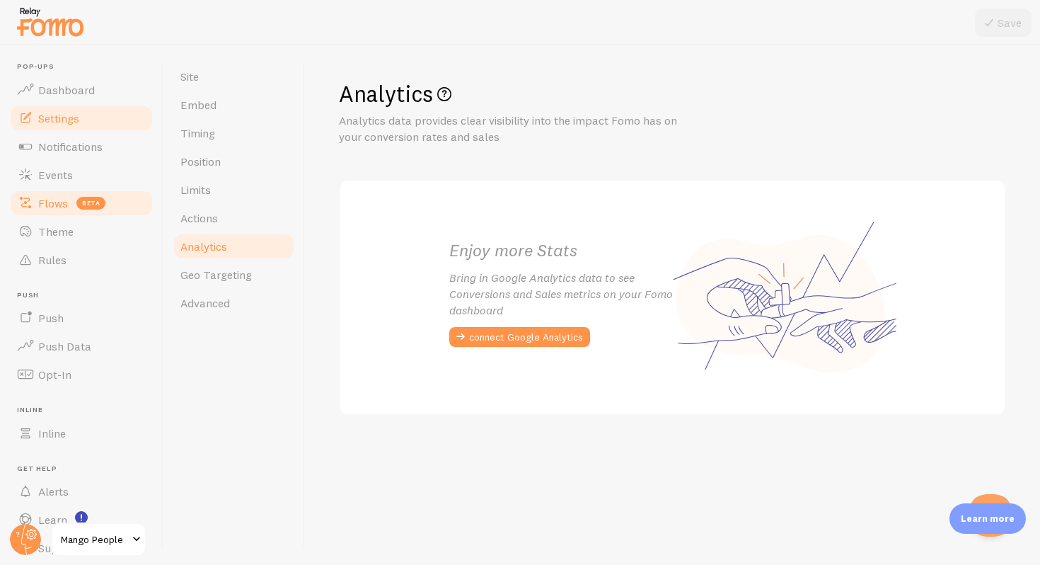
click at [42, 197] on span "Flows" at bounding box center [53, 203] width 30 height 14
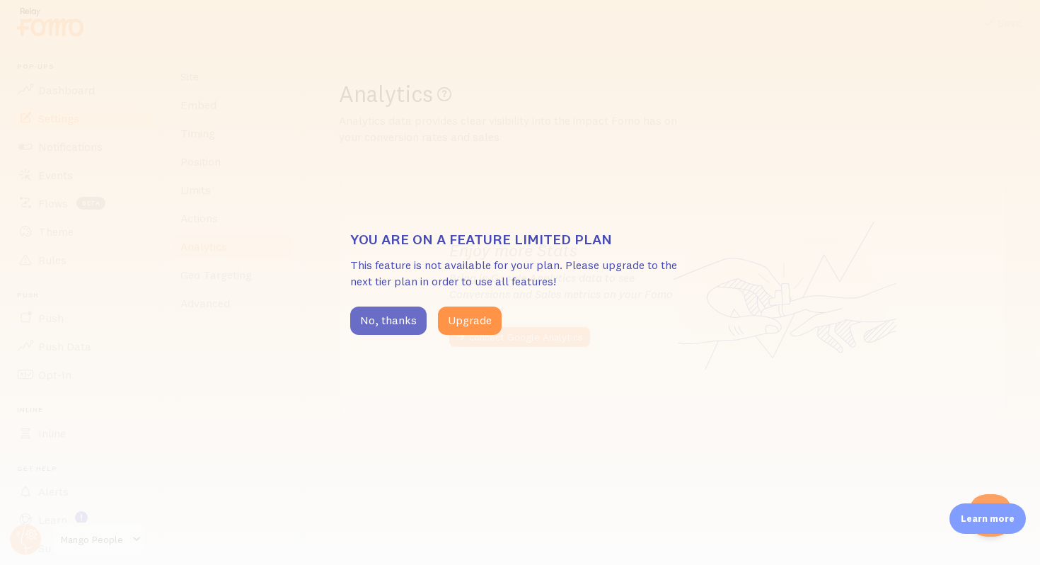
click at [374, 325] on button "No, thanks" at bounding box center [388, 320] width 76 height 28
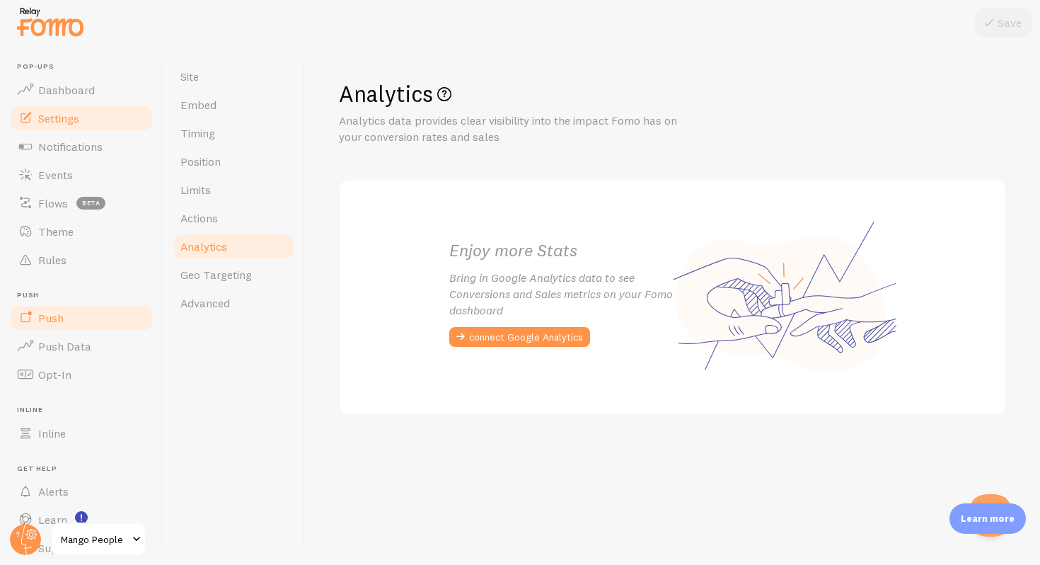
click at [82, 323] on link "Push" at bounding box center [81, 318] width 146 height 28
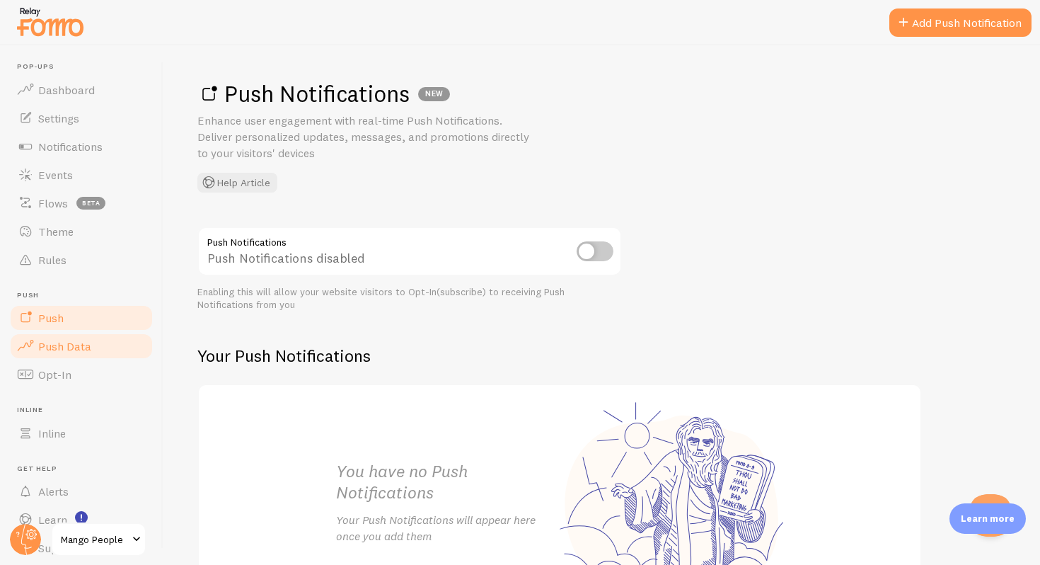
click at [59, 345] on span "Push Data" at bounding box center [64, 346] width 53 height 14
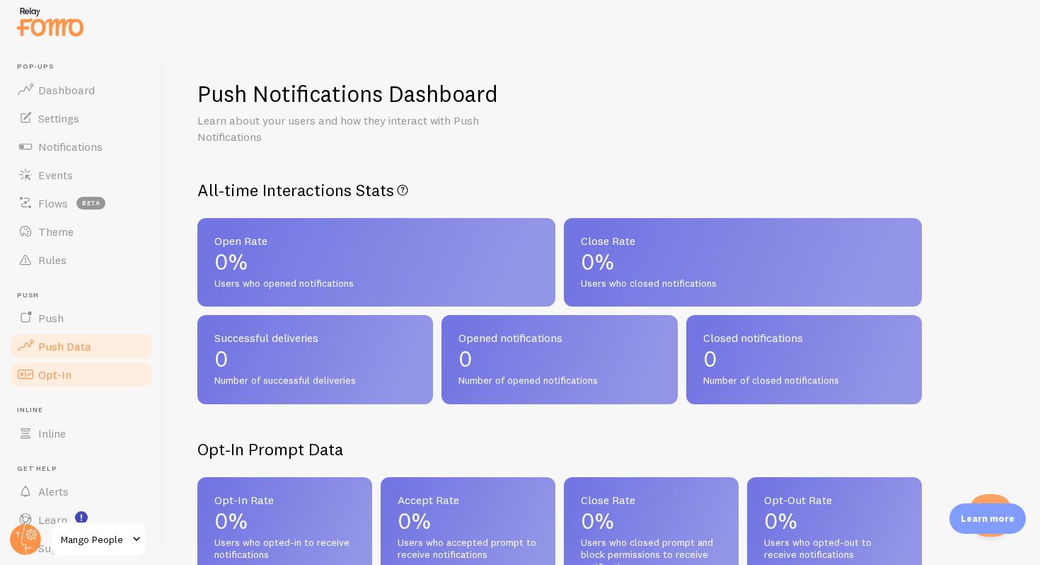
click at [57, 377] on span "Opt-In" at bounding box center [54, 374] width 33 height 14
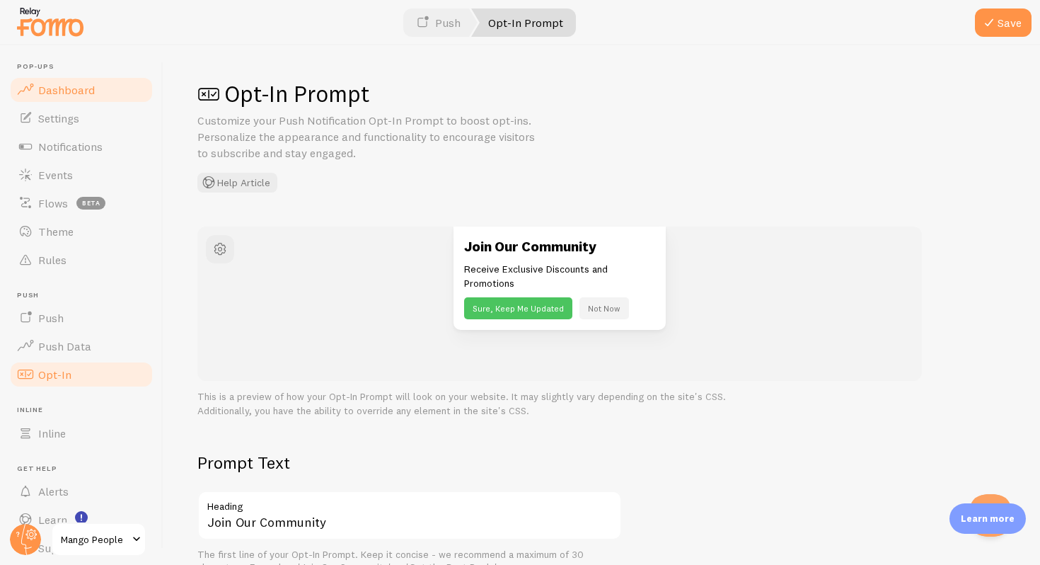
click at [65, 88] on span "Dashboard" at bounding box center [66, 90] width 57 height 14
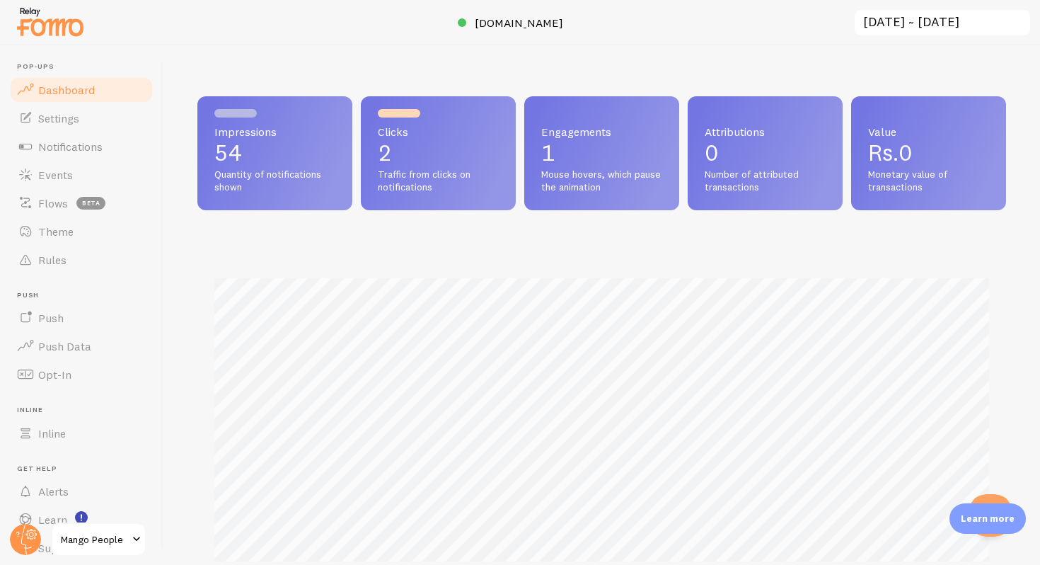
scroll to position [372, 809]
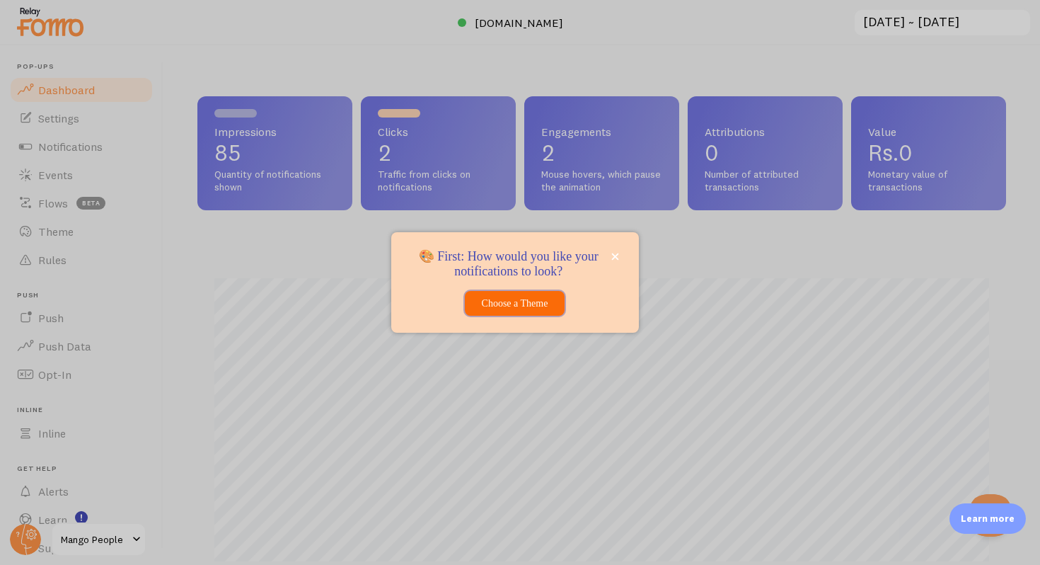
click at [527, 306] on button "Choose a Theme" at bounding box center [515, 303] width 100 height 25
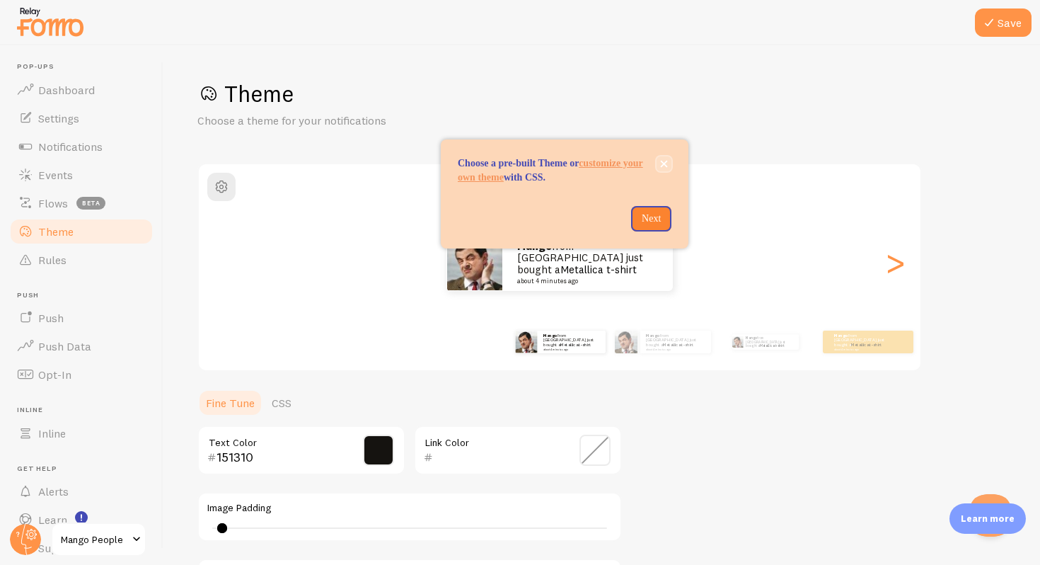
click at [665, 163] on icon "close," at bounding box center [664, 164] width 7 height 7
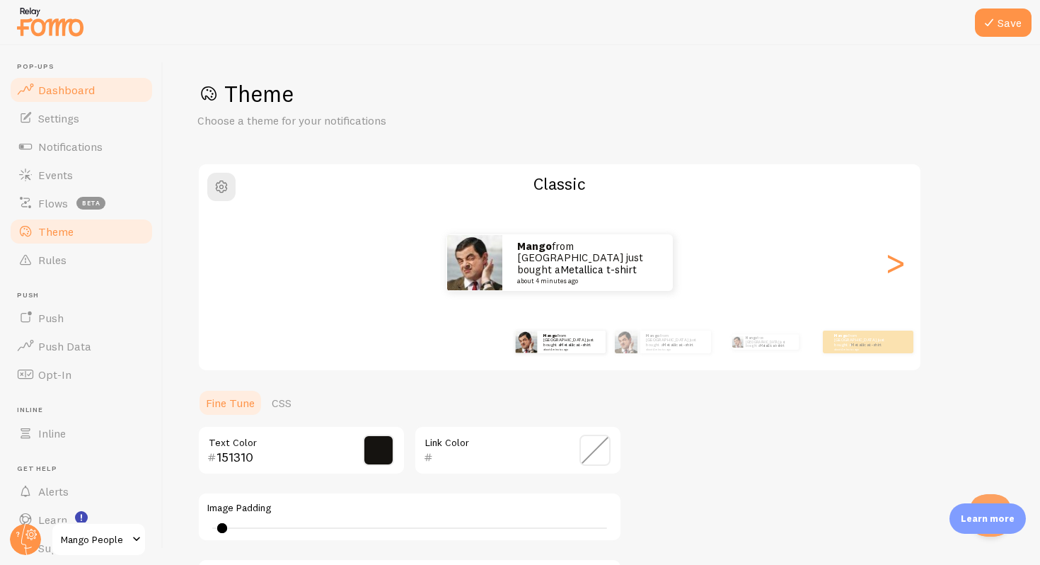
click at [63, 89] on span "Dashboard" at bounding box center [66, 90] width 57 height 14
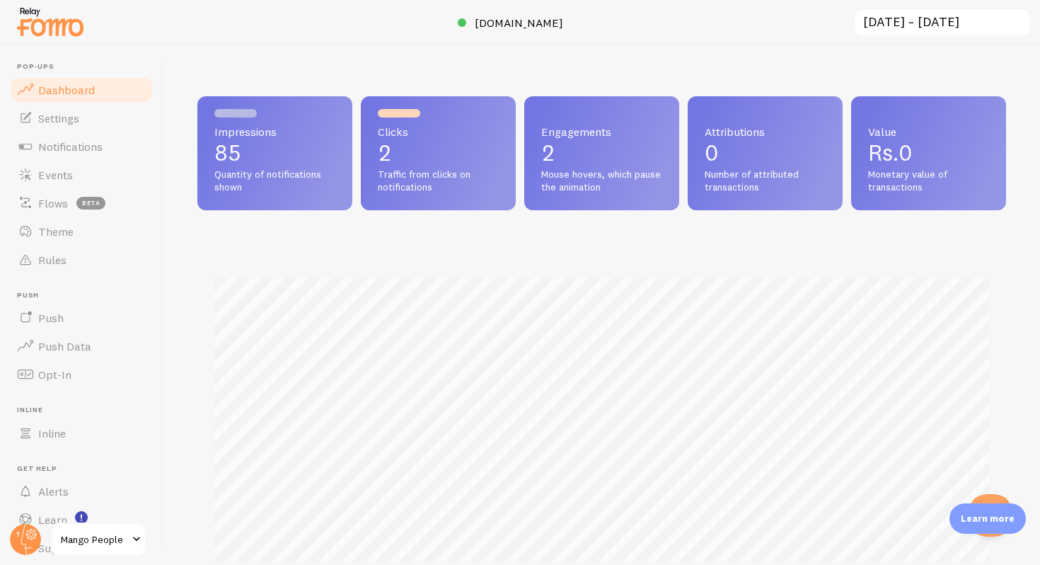
scroll to position [372, 809]
